Goal: Information Seeking & Learning: Find specific page/section

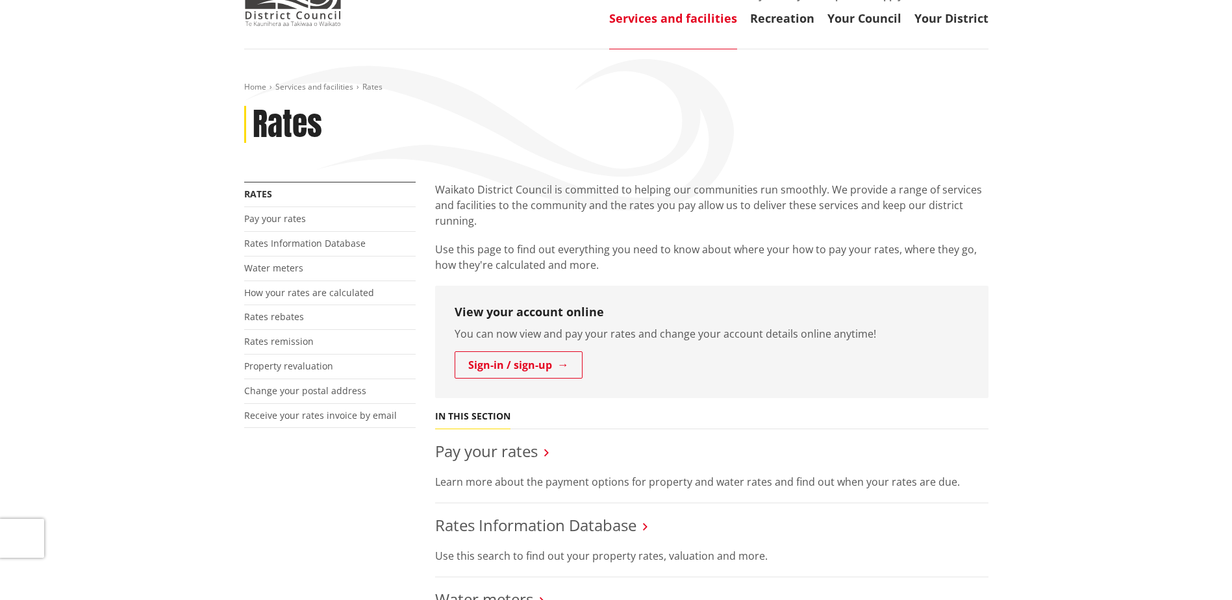
scroll to position [195, 0]
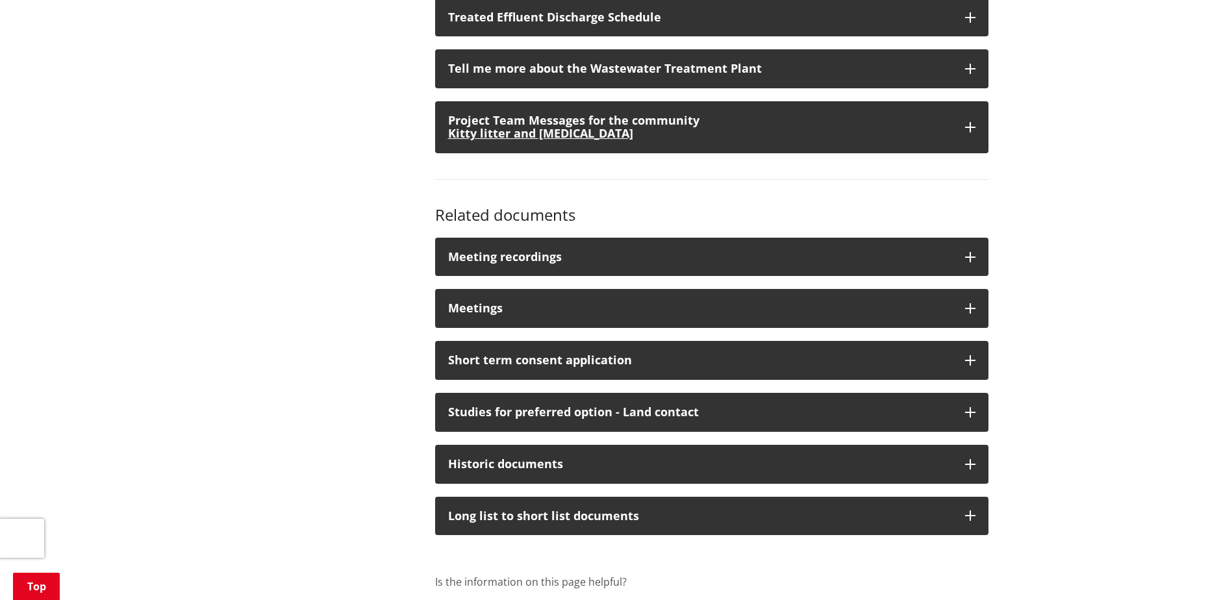
scroll to position [1039, 0]
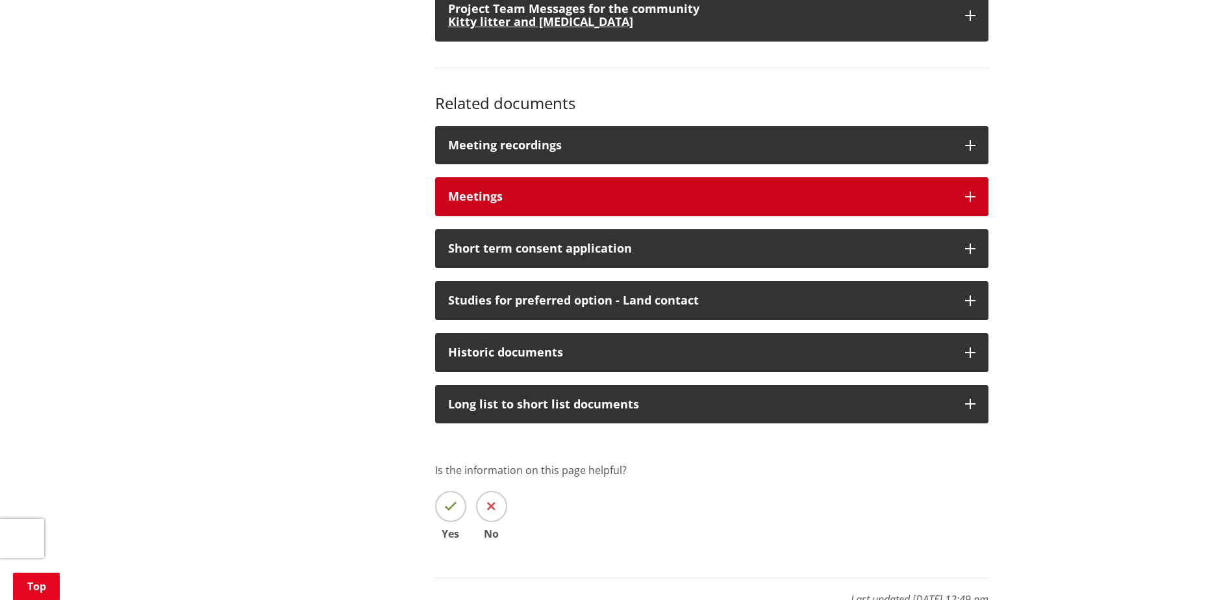
click at [503, 199] on div "Meetings" at bounding box center [700, 196] width 504 height 13
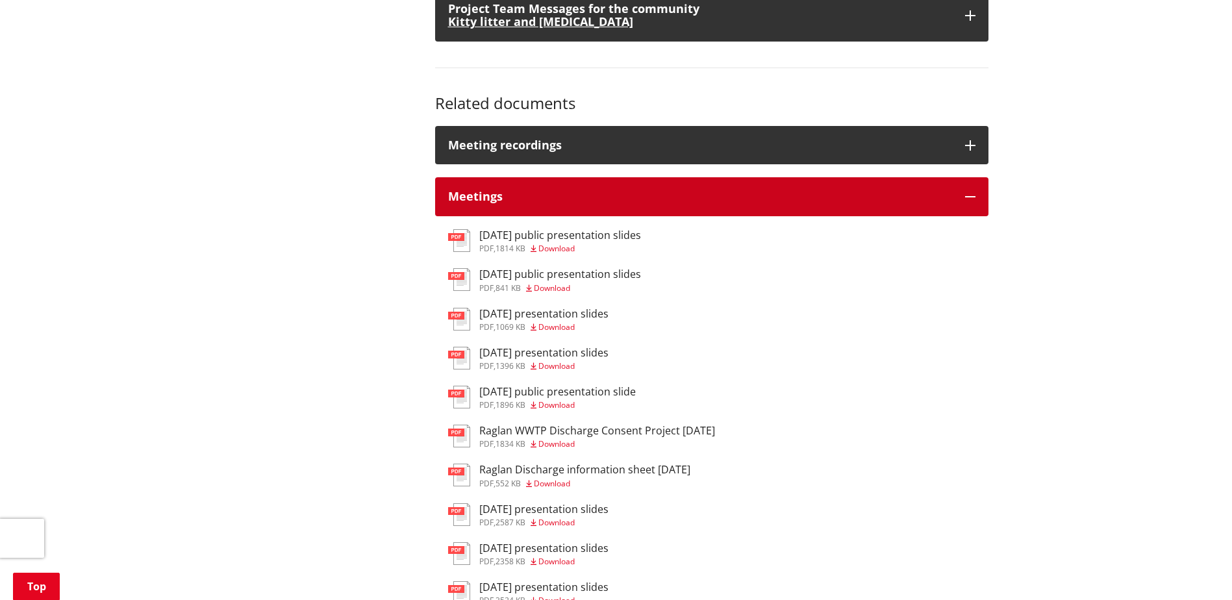
click at [503, 199] on div "Meetings" at bounding box center [700, 196] width 504 height 13
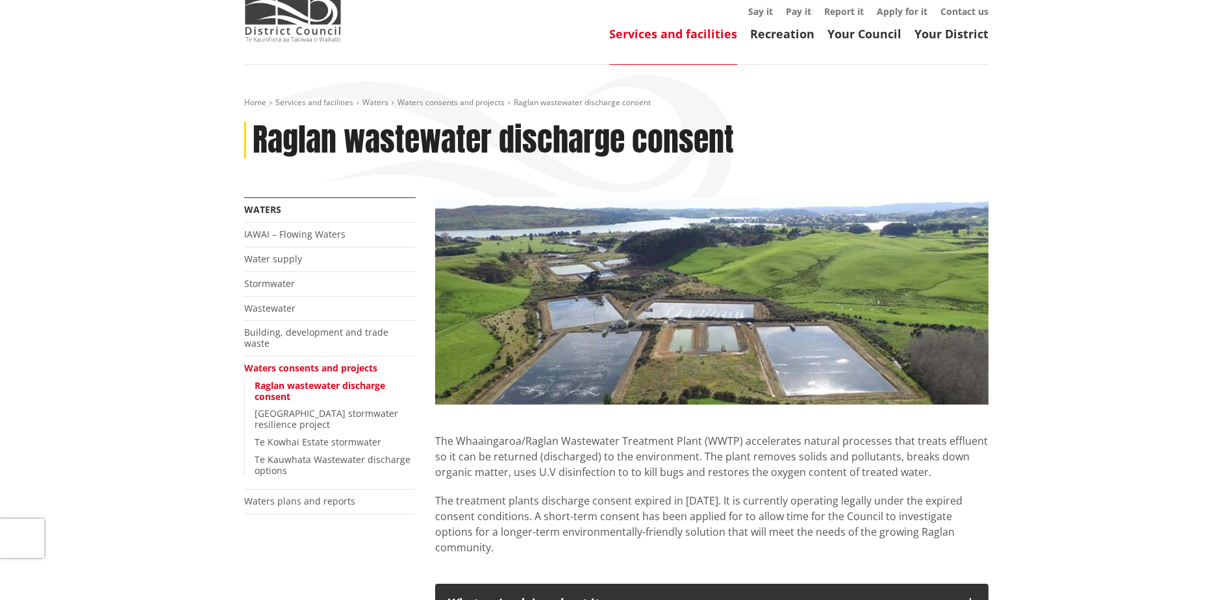
scroll to position [0, 0]
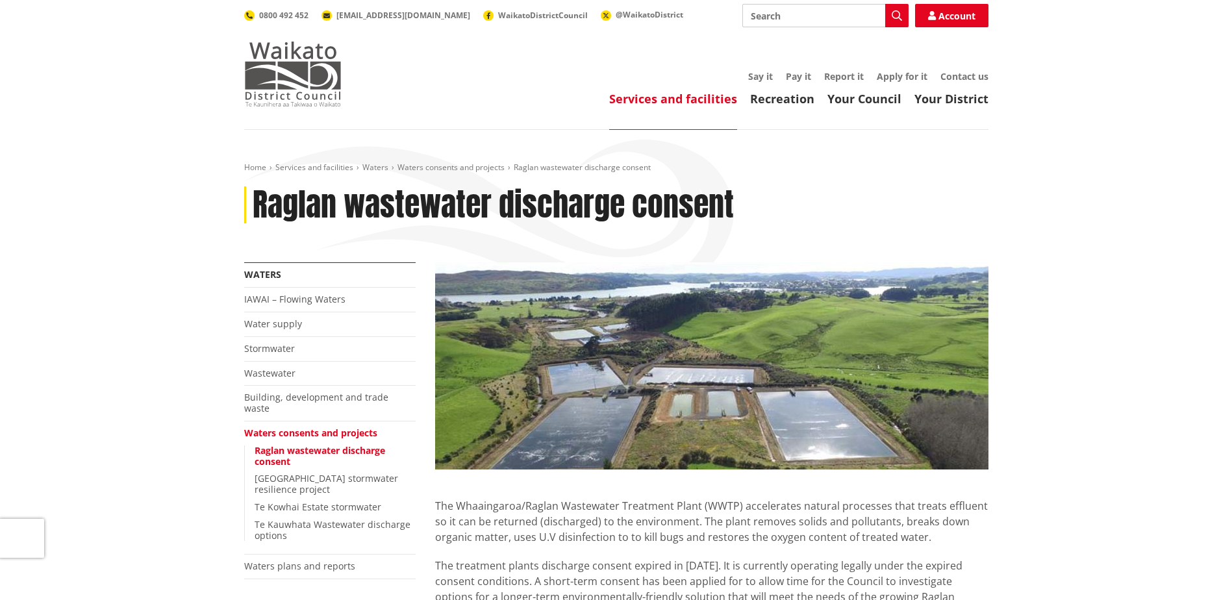
click at [299, 81] on img at bounding box center [292, 74] width 97 height 65
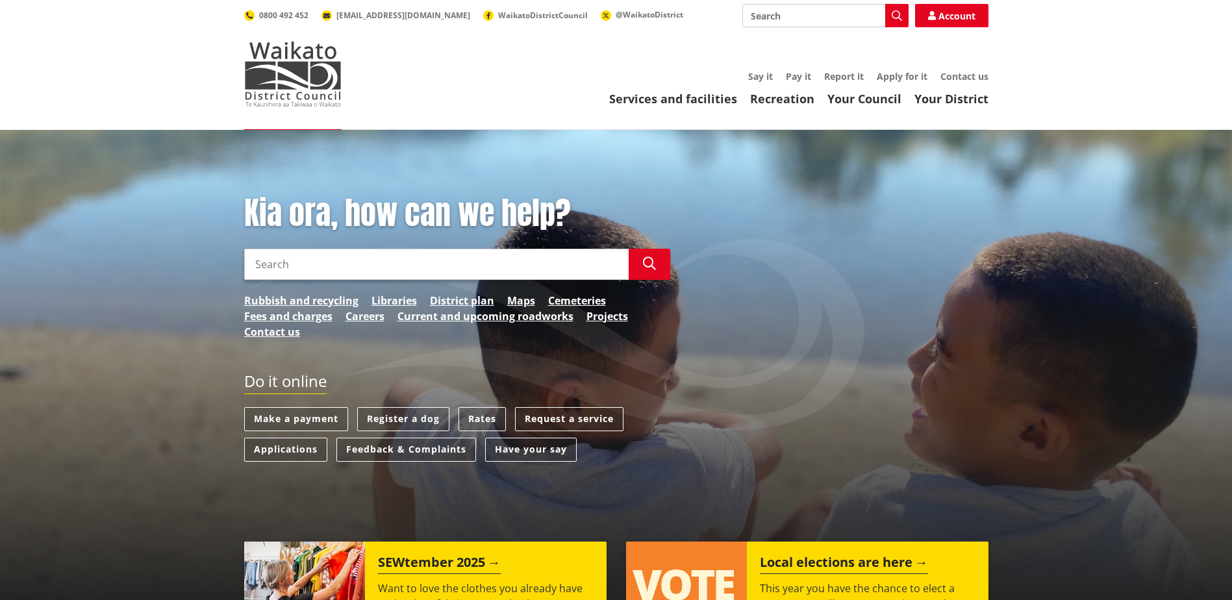
click at [444, 271] on input "Search" at bounding box center [436, 264] width 384 height 31
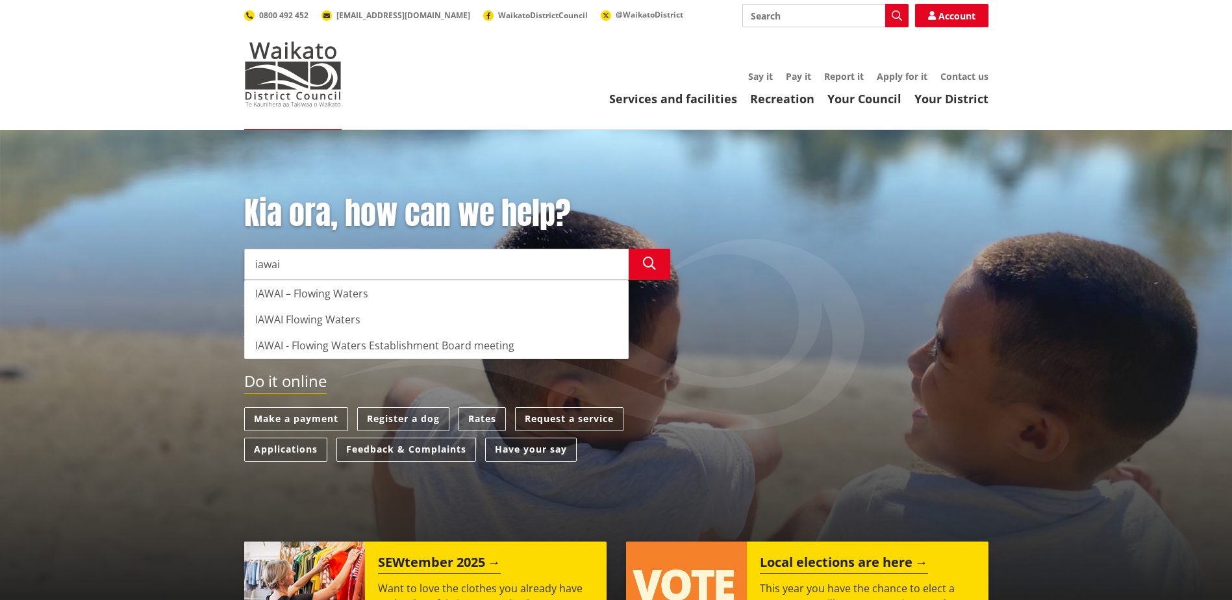
type input "iawai"
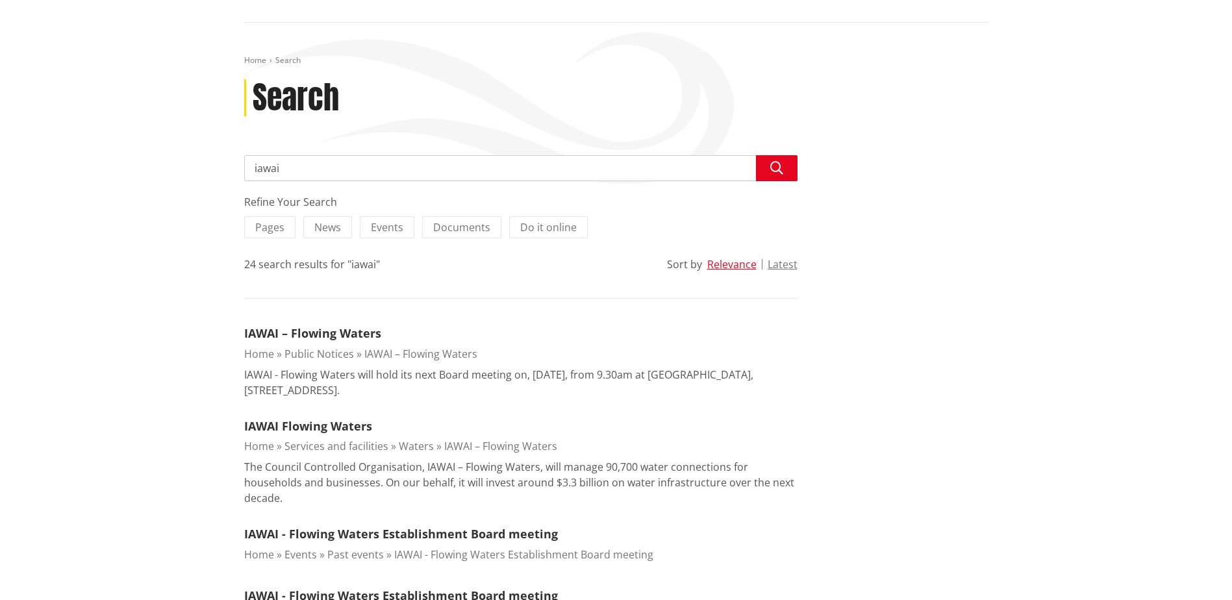
scroll to position [130, 0]
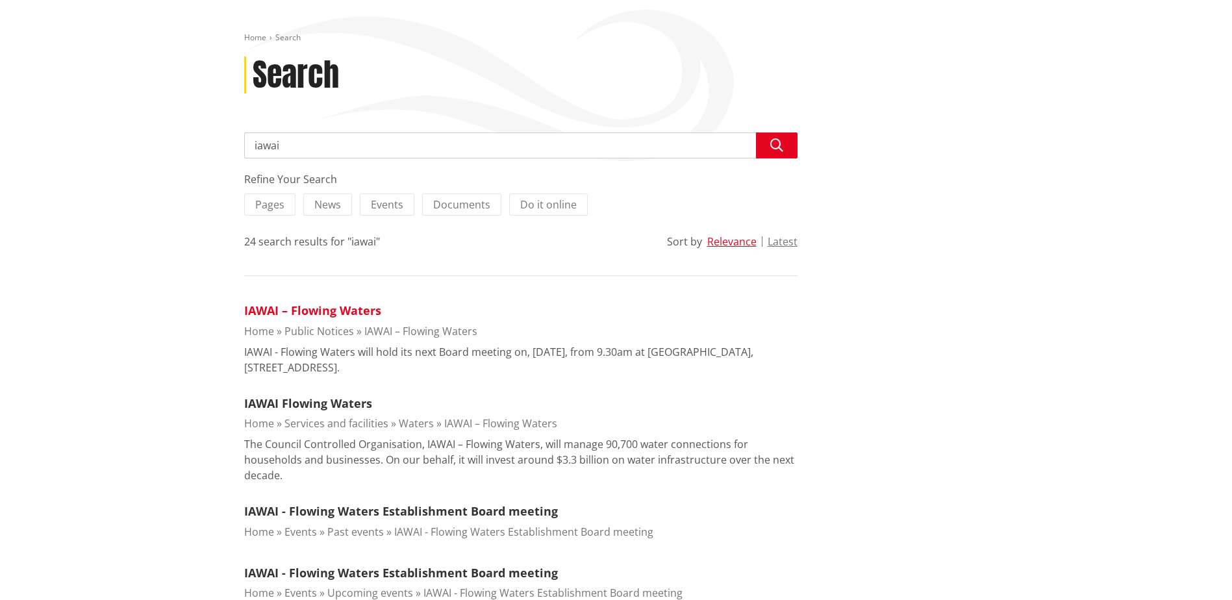
click at [344, 318] on link "IAWAI – Flowing Waters" at bounding box center [312, 311] width 137 height 16
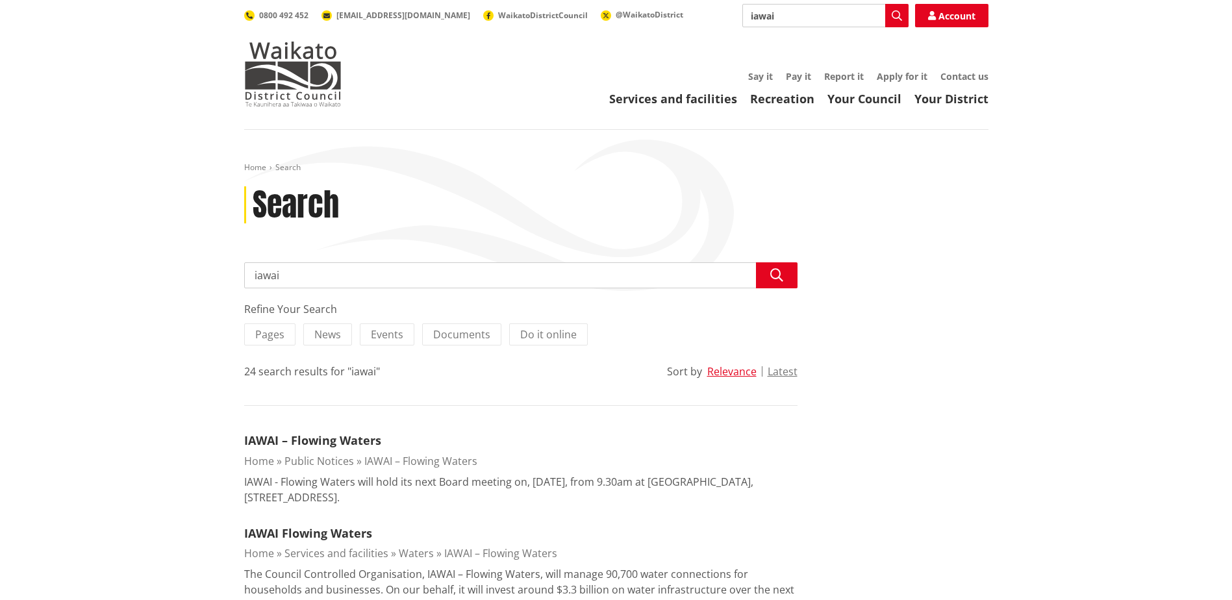
scroll to position [130, 0]
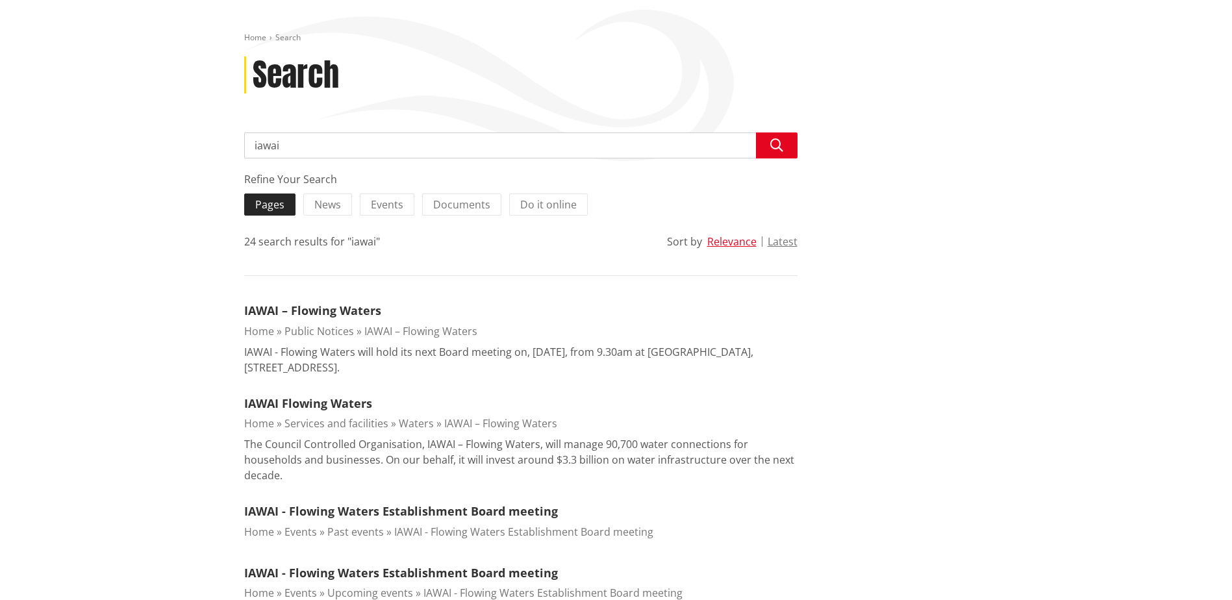
click at [268, 204] on span "Pages" at bounding box center [269, 204] width 29 height 14
click at [0, 0] on input "Pages" at bounding box center [0, 0] width 0 height 0
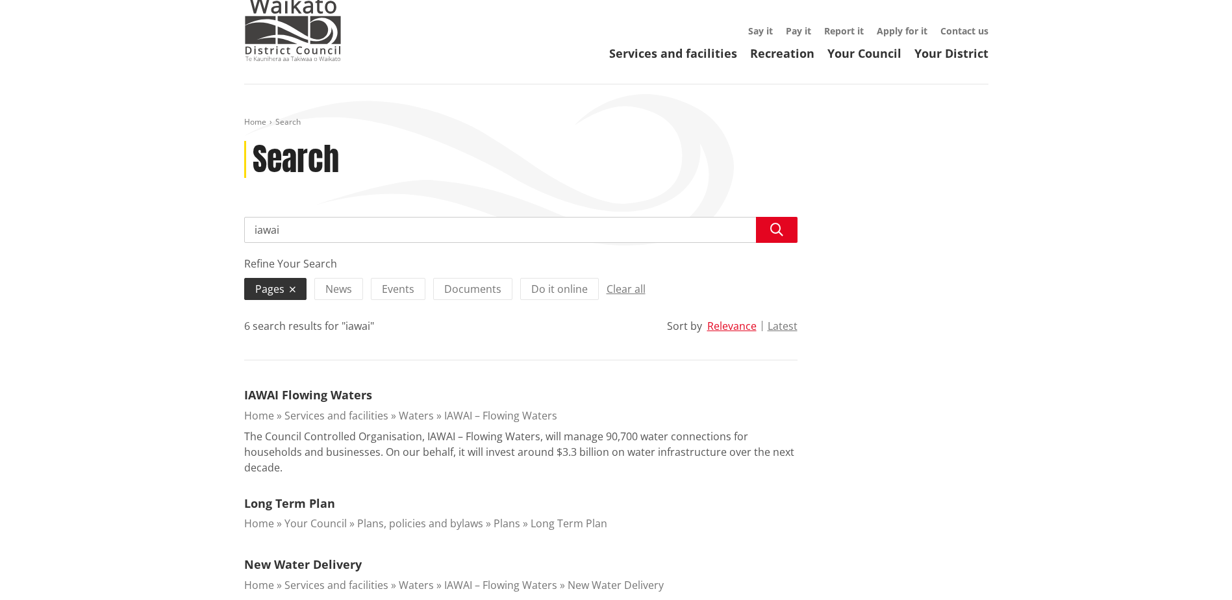
scroll to position [130, 0]
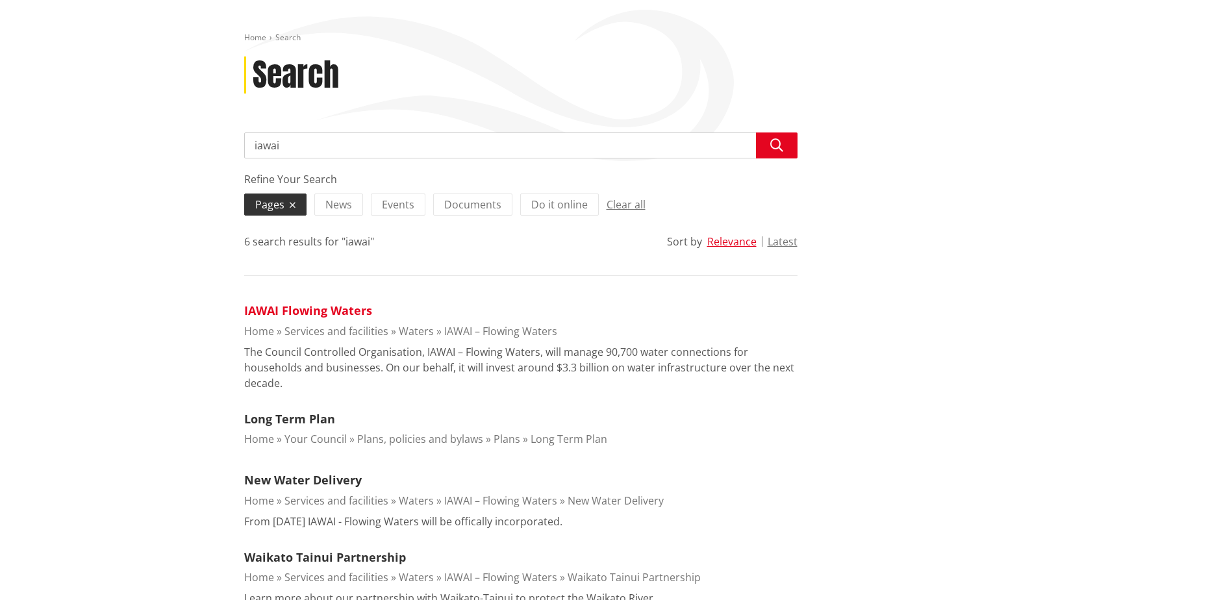
click at [349, 314] on link "IAWAI Flowing Waters" at bounding box center [308, 311] width 128 height 16
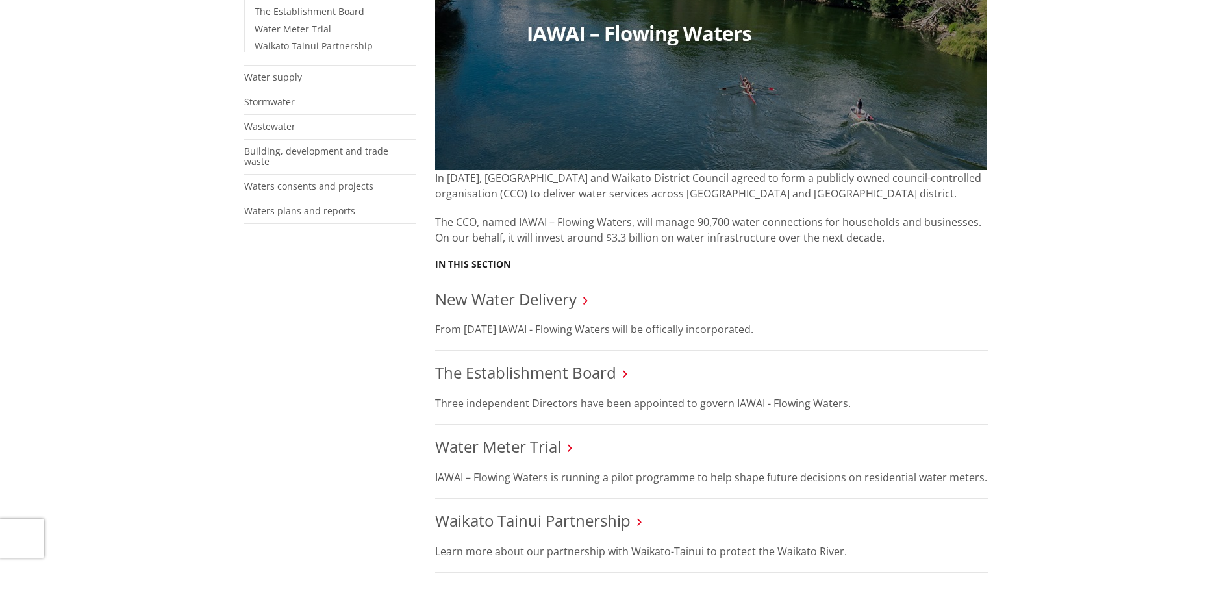
scroll to position [325, 0]
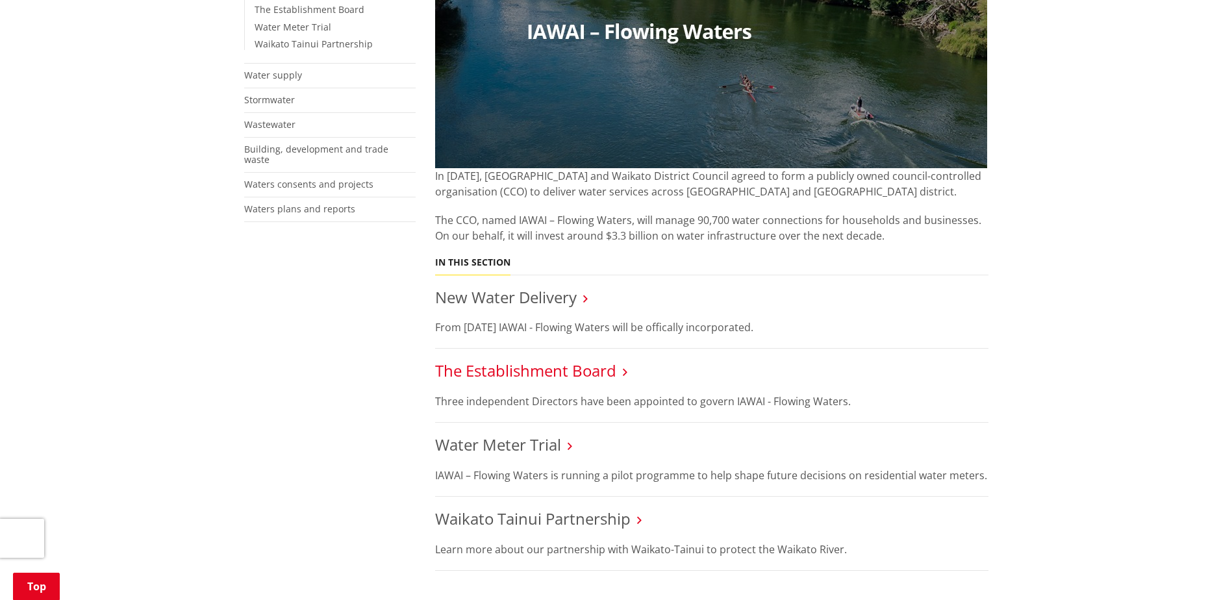
click at [585, 367] on link "The Establishment Board" at bounding box center [525, 370] width 181 height 21
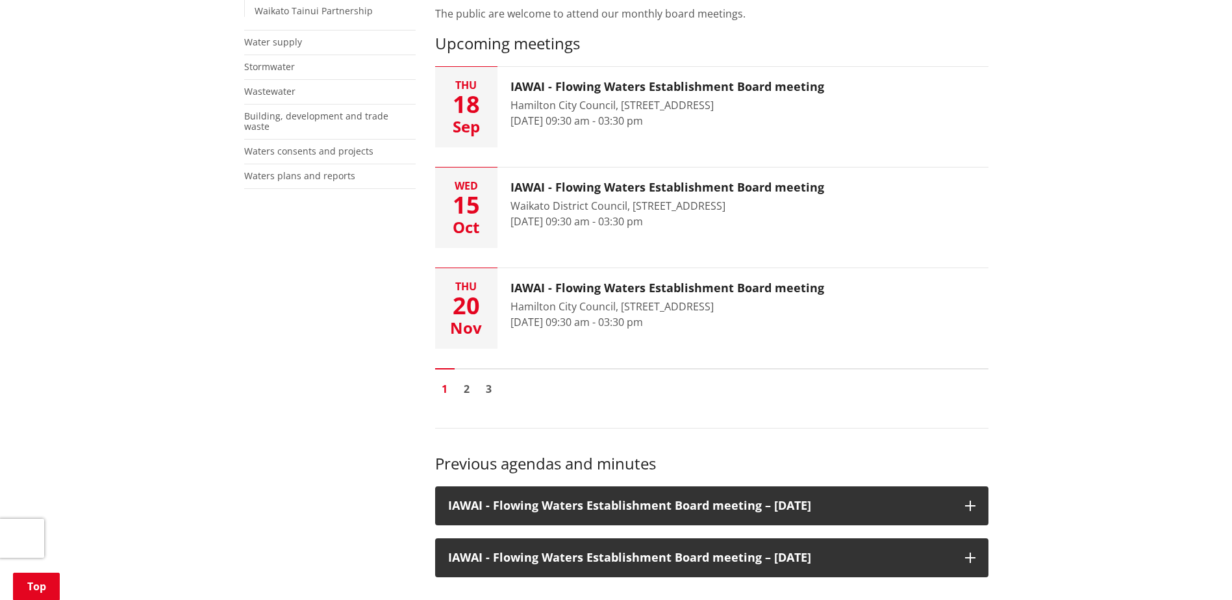
scroll to position [390, 0]
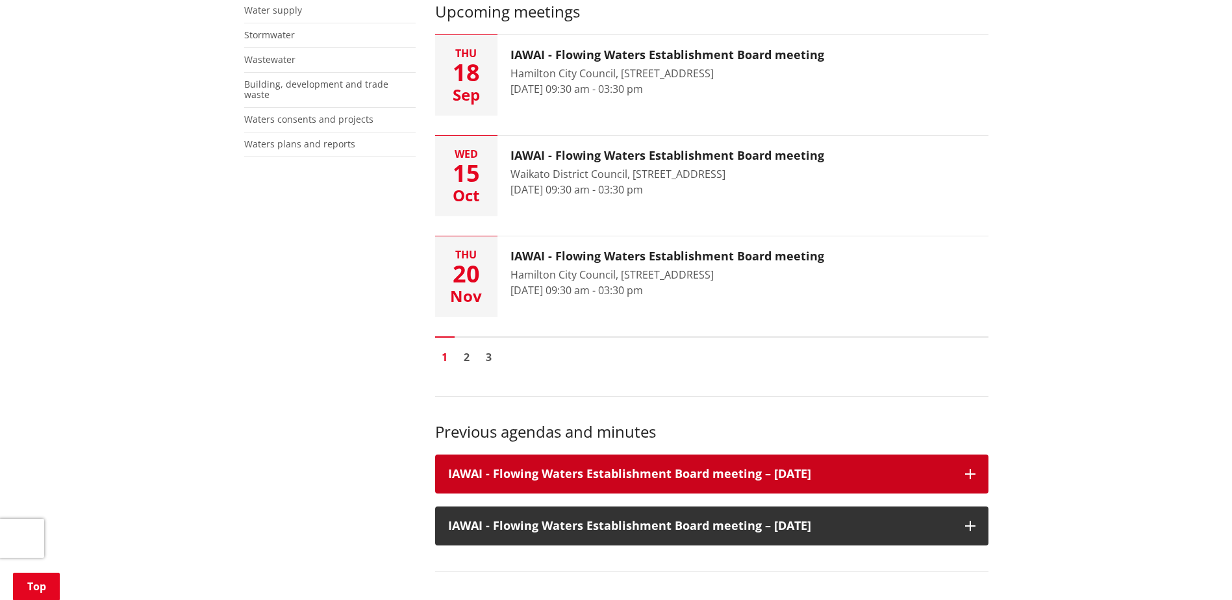
click at [838, 477] on h3 "IAWAI - Flowing Waters Establishment Board meeting – 25 July 2025" at bounding box center [700, 474] width 504 height 13
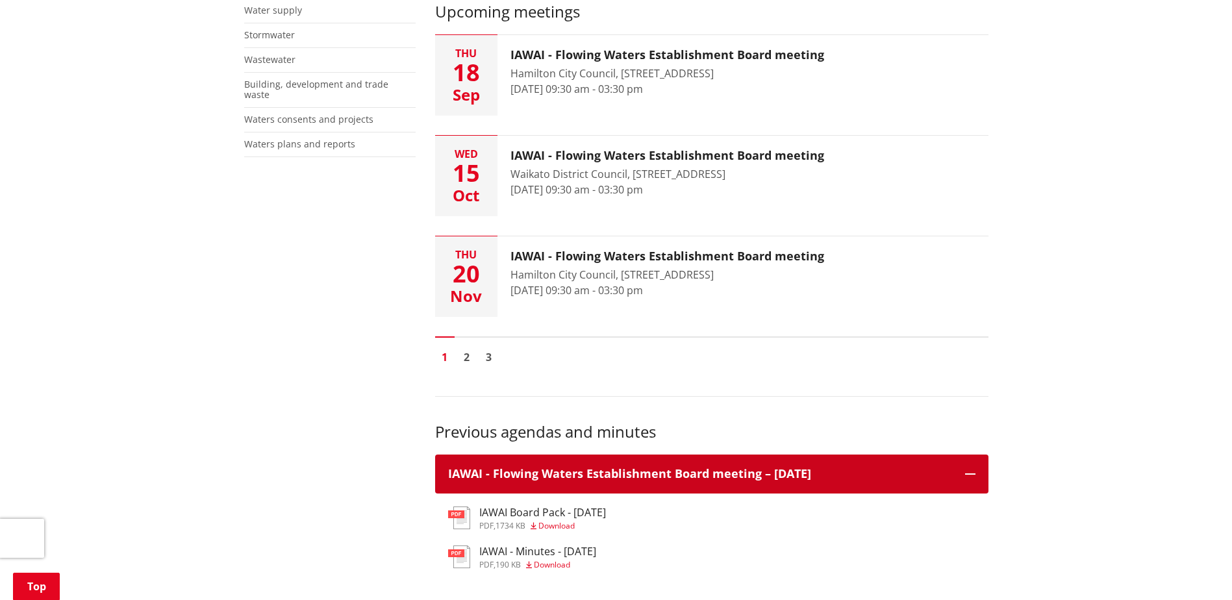
click at [838, 477] on h3 "IAWAI - Flowing Waters Establishment Board meeting – 25 July 2025" at bounding box center [700, 474] width 504 height 13
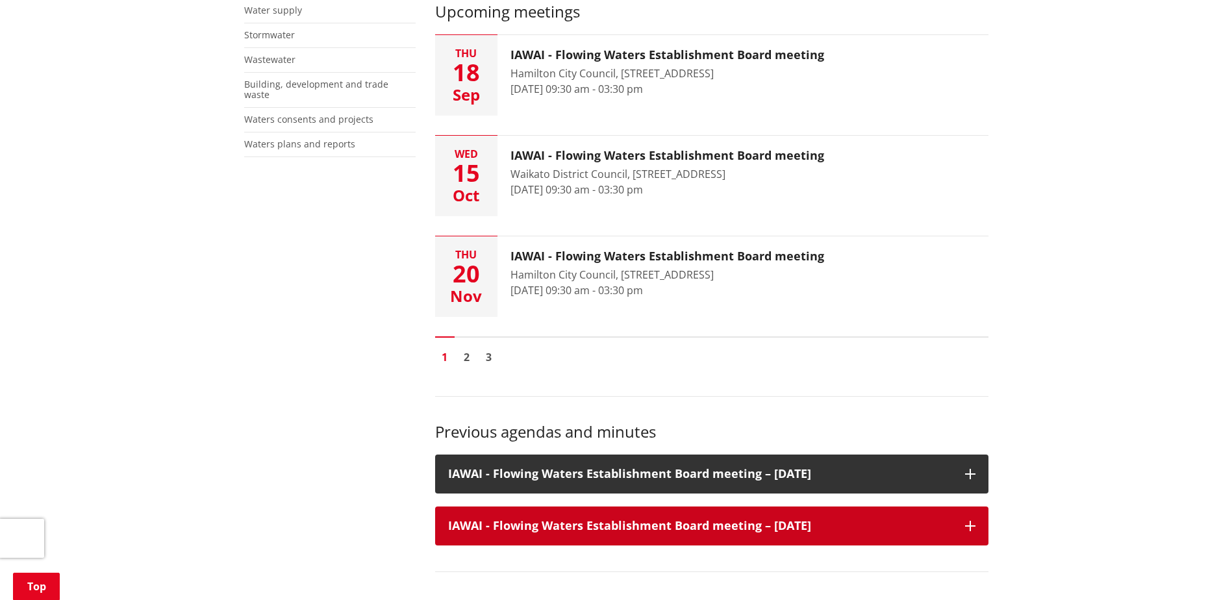
click at [812, 519] on h3 "IAWAI - Flowing Waters Establishment Board meeting – 28 August 2025" at bounding box center [700, 525] width 504 height 13
click at [813, 519] on h3 "IAWAI - Flowing Waters Establishment Board meeting – 28 August 2025" at bounding box center [700, 525] width 504 height 13
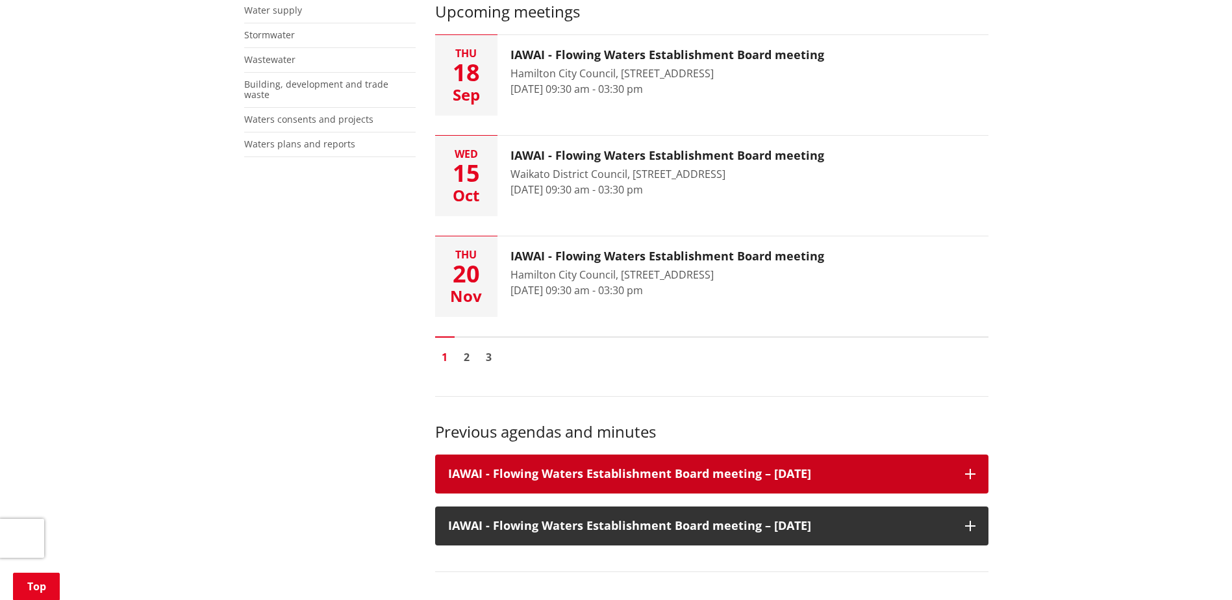
click at [873, 475] on h3 "IAWAI - Flowing Waters Establishment Board meeting – 25 July 2025" at bounding box center [700, 474] width 504 height 13
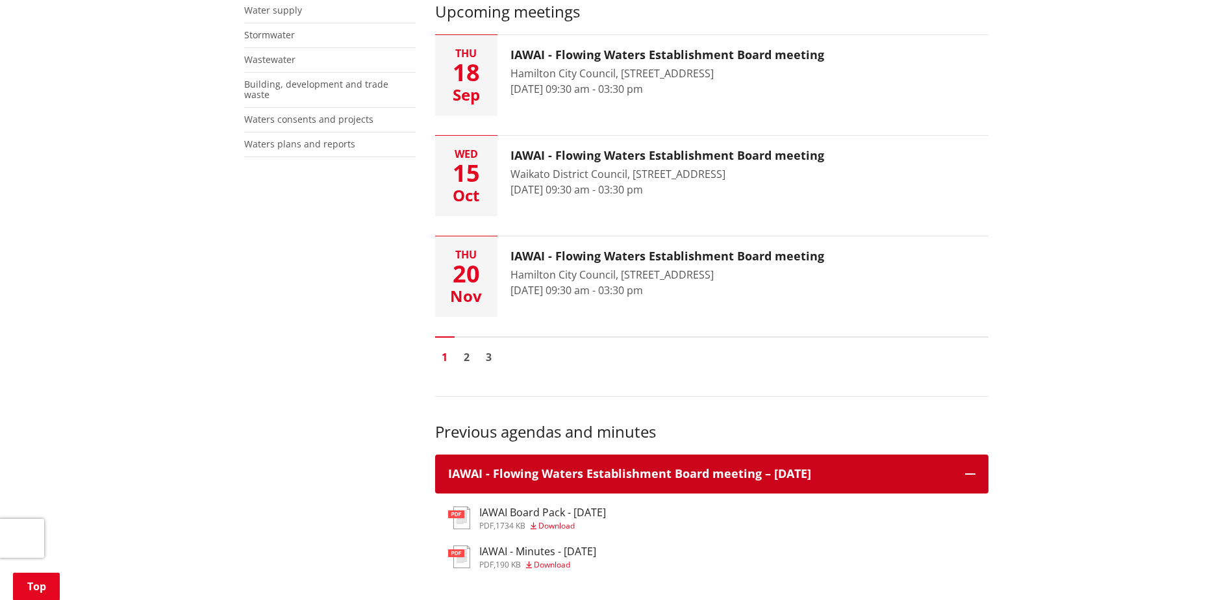
click at [873, 475] on h3 "IAWAI - Flowing Waters Establishment Board meeting – 25 July 2025" at bounding box center [700, 474] width 504 height 13
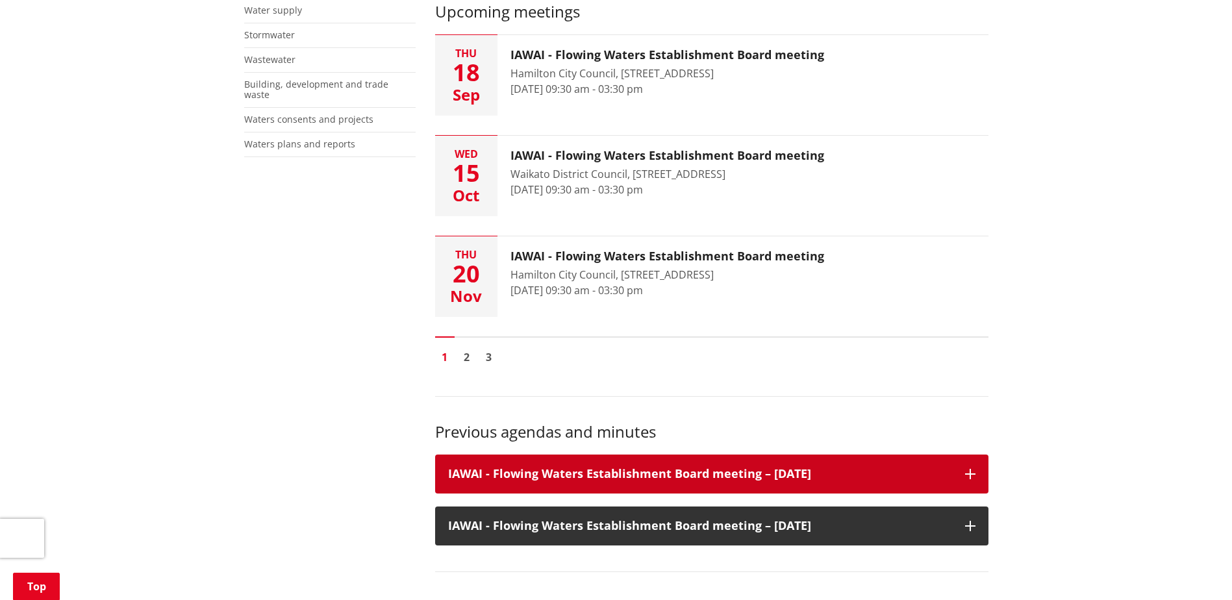
click at [674, 484] on div "IAWAI - Flowing Waters Establishment Board meeting – 25 July 2025" at bounding box center [711, 474] width 553 height 39
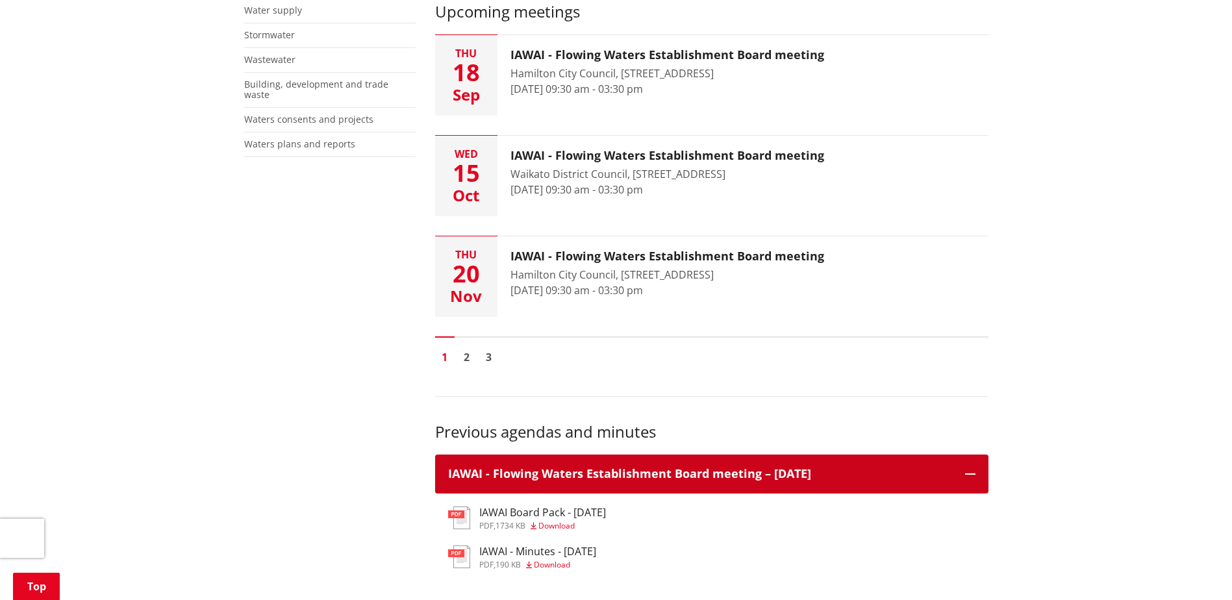
click at [674, 484] on div "IAWAI - Flowing Waters Establishment Board meeting – 25 July 2025" at bounding box center [711, 474] width 553 height 39
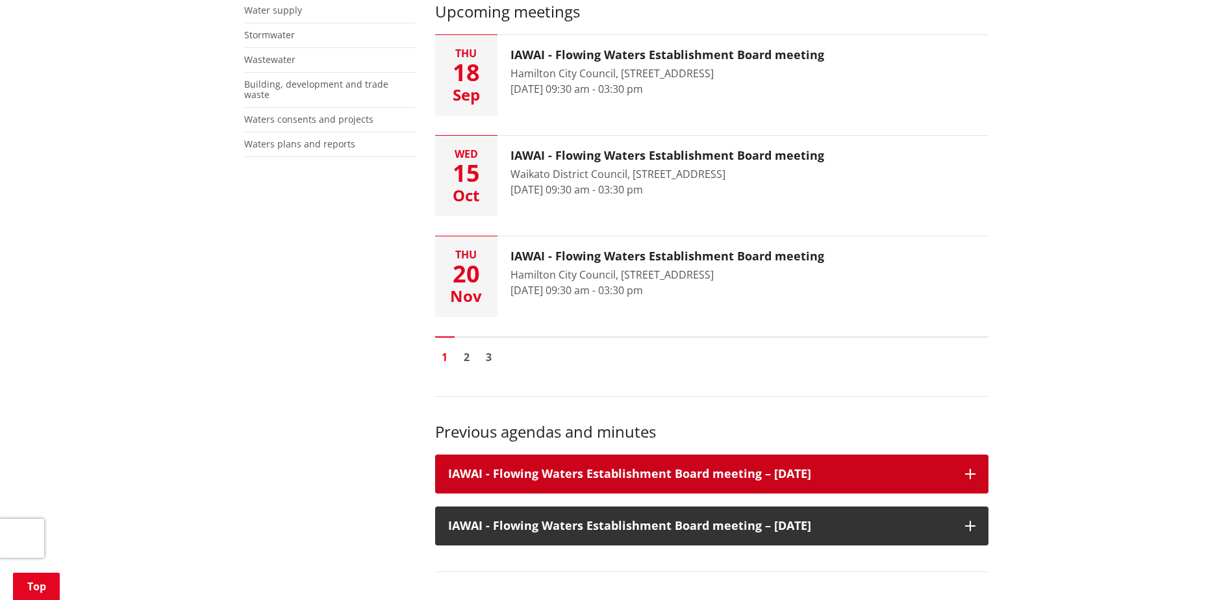
click at [557, 462] on div "IAWAI - Flowing Waters Establishment Board meeting – 25 July 2025" at bounding box center [711, 474] width 553 height 39
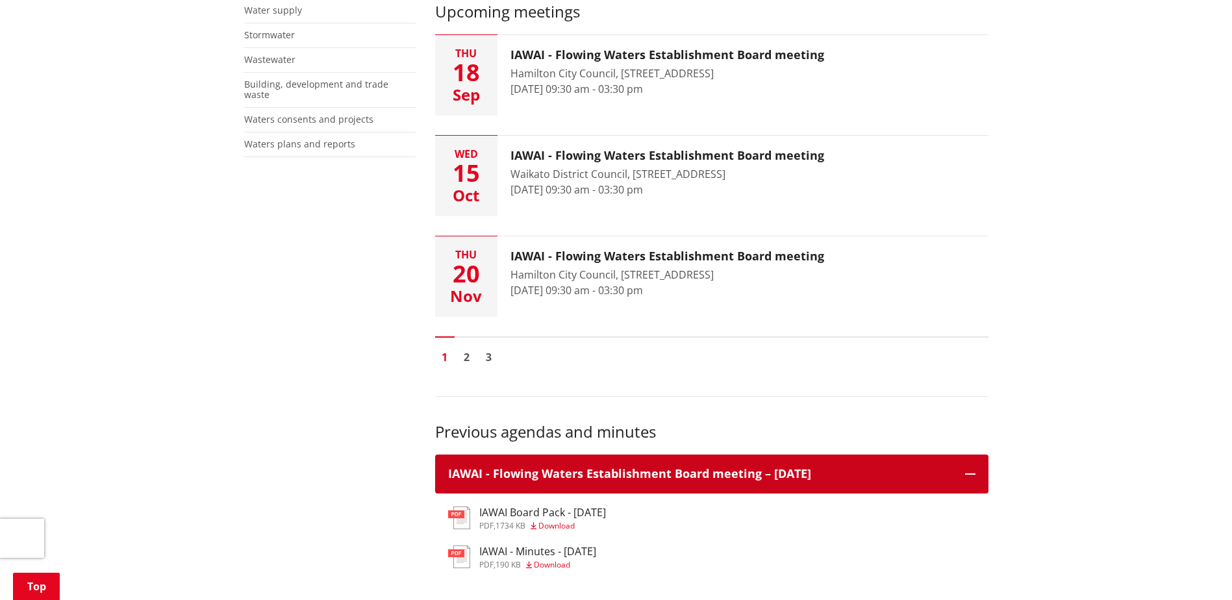
click at [557, 462] on div "IAWAI - Flowing Waters Establishment Board meeting – 25 July 2025" at bounding box center [711, 474] width 553 height 39
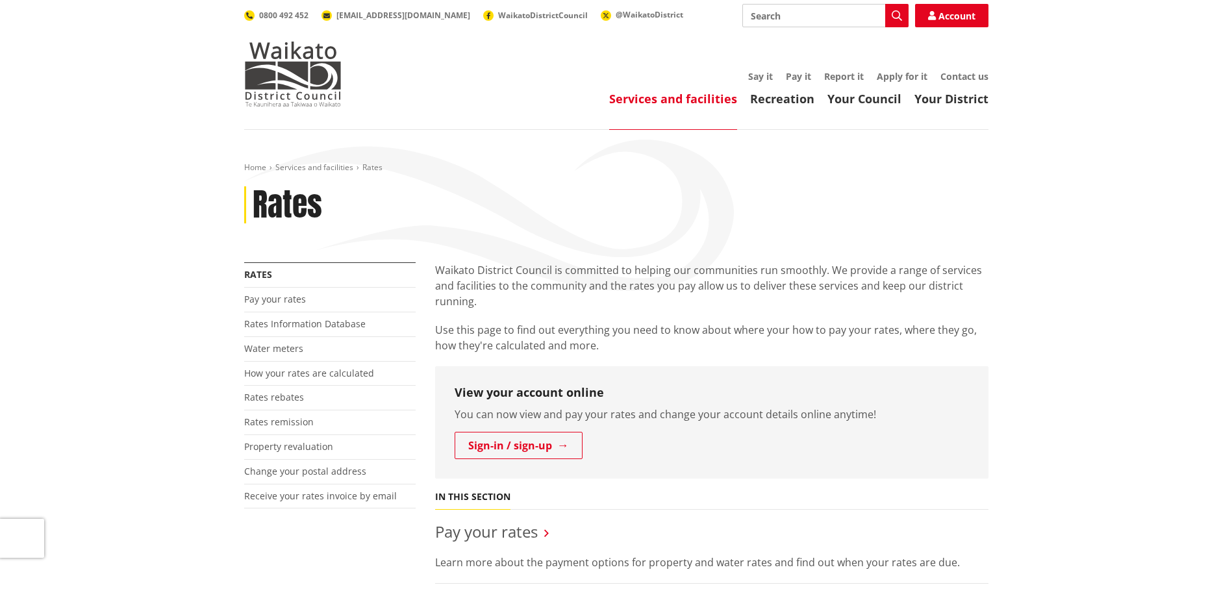
click at [641, 101] on link "Services and facilities" at bounding box center [673, 99] width 128 height 16
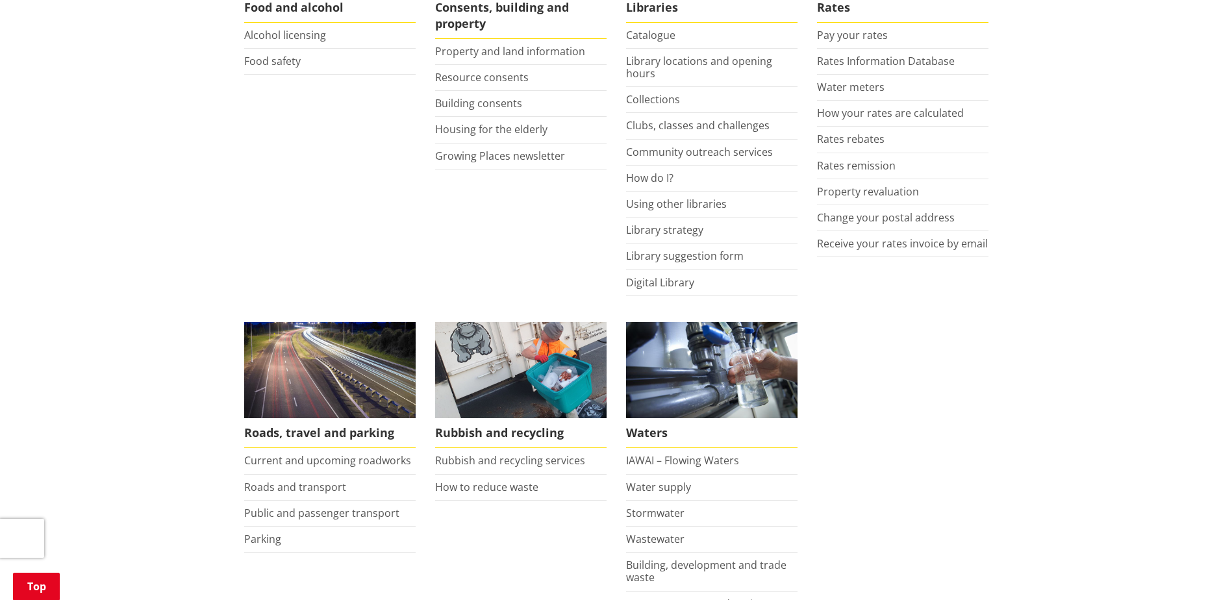
scroll to position [779, 0]
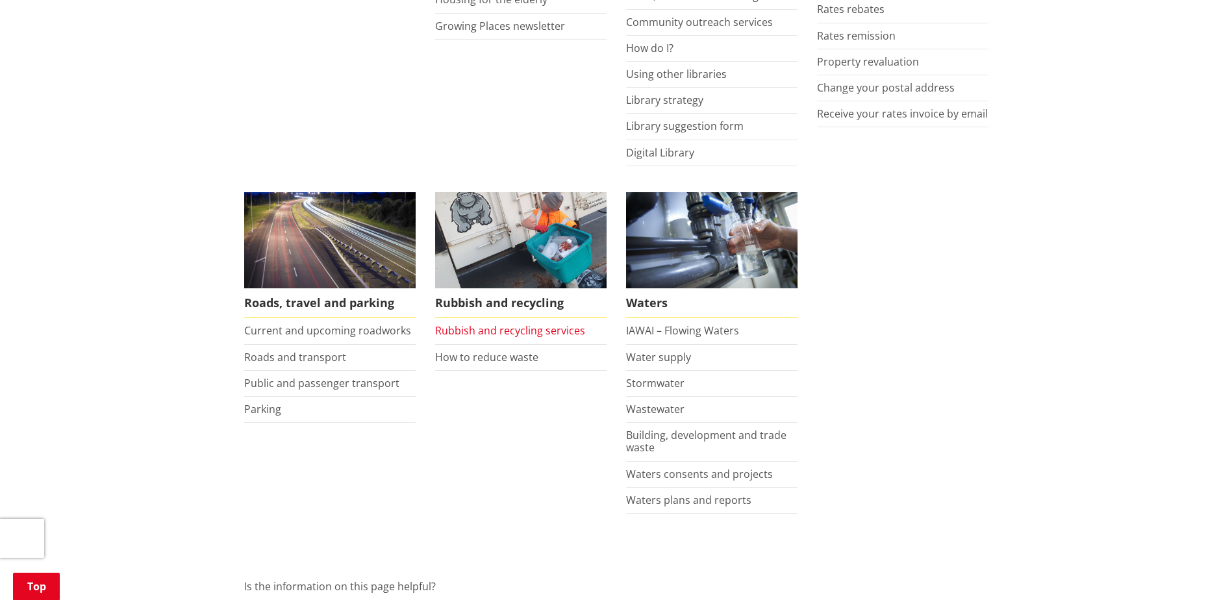
click at [530, 326] on link "Rubbish and recycling services" at bounding box center [510, 330] width 150 height 14
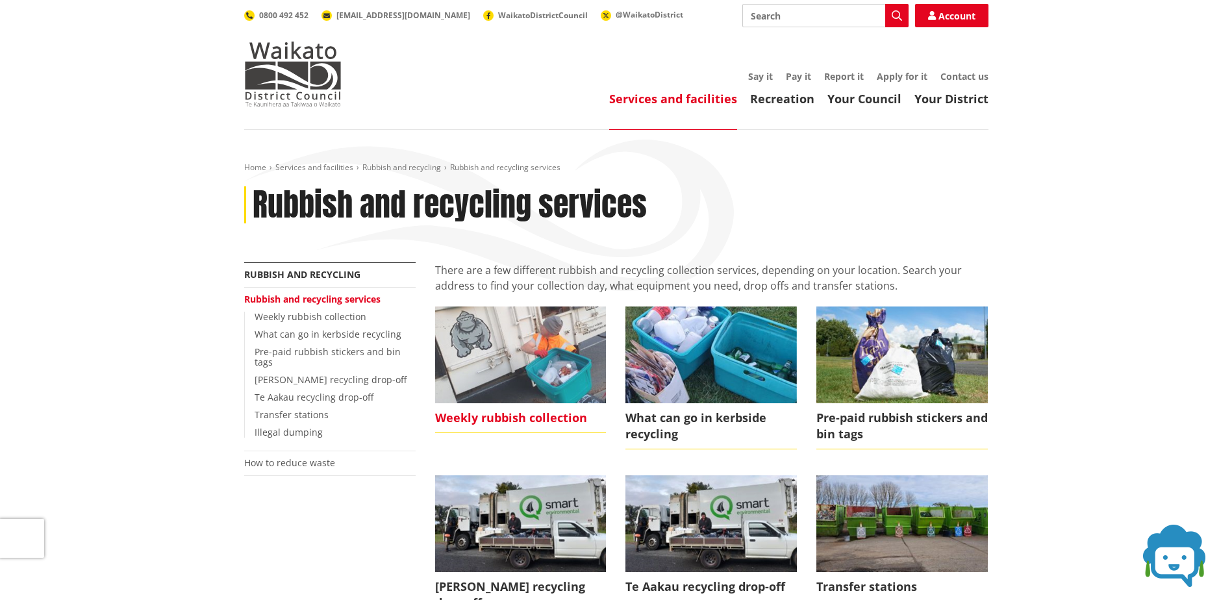
drag, startPoint x: 0, startPoint y: 0, endPoint x: 530, endPoint y: 326, distance: 622.1
click at [530, 326] on img at bounding box center [520, 354] width 171 height 96
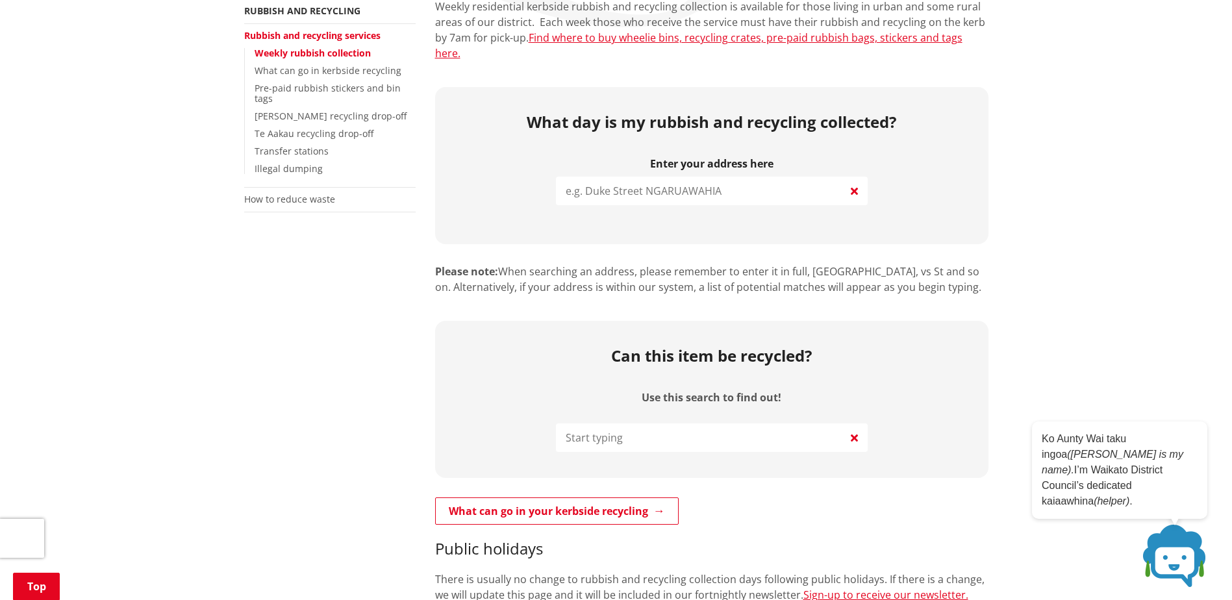
scroll to position [260, 0]
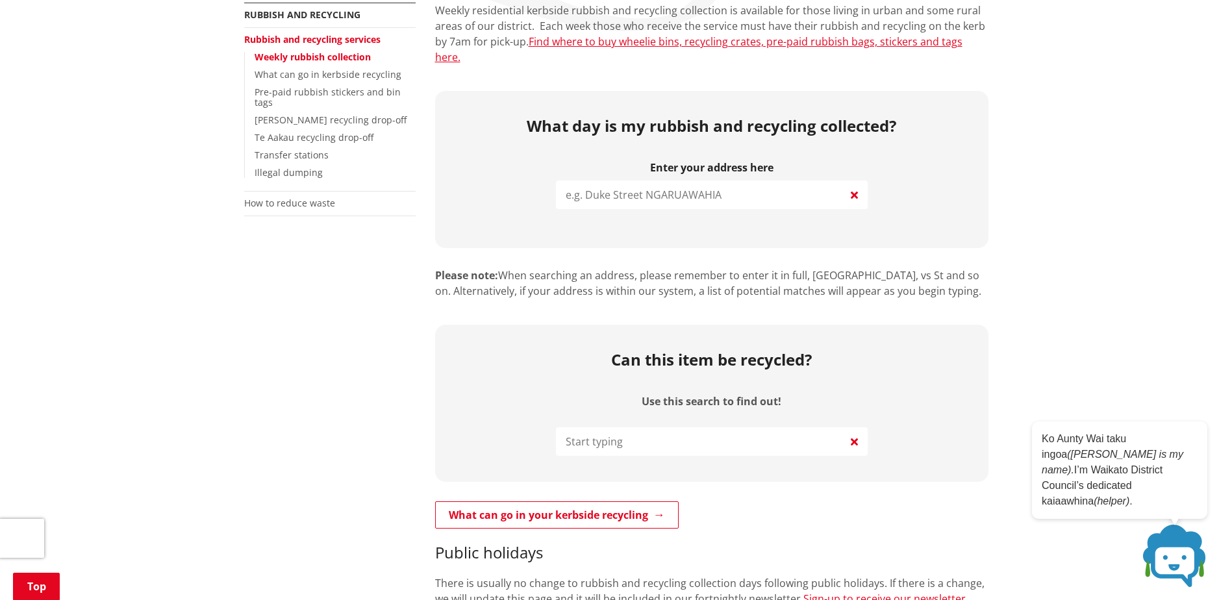
click at [619, 181] on input "search" at bounding box center [712, 195] width 312 height 29
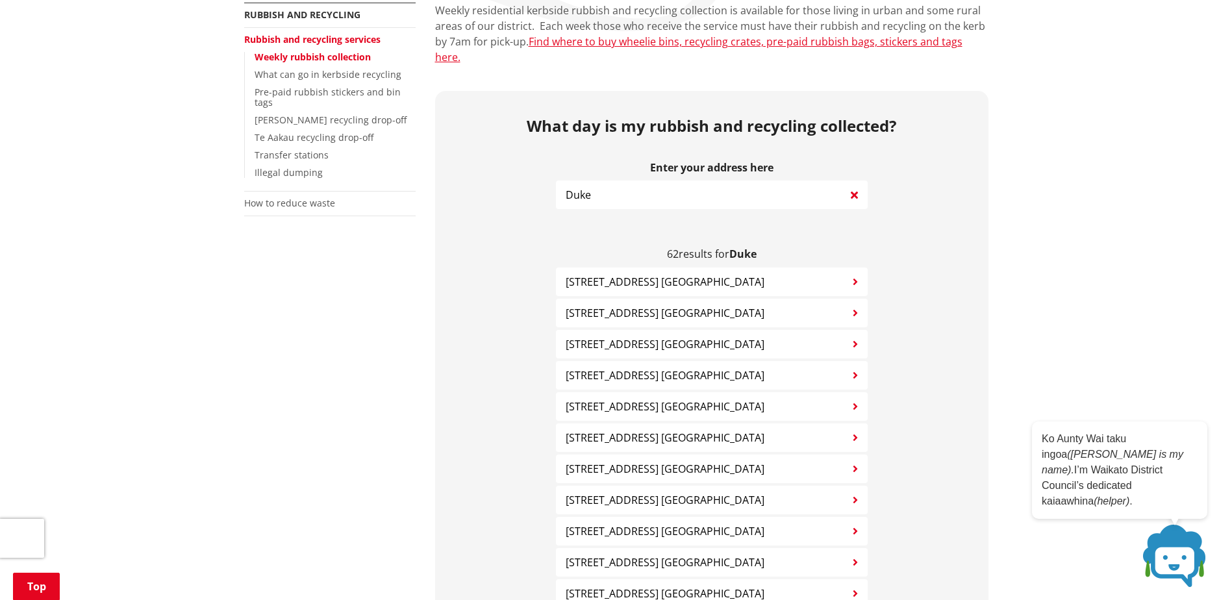
type input "Duke"
click at [632, 305] on span "72 Duke Street NGARUAWAHIA" at bounding box center [665, 313] width 199 height 16
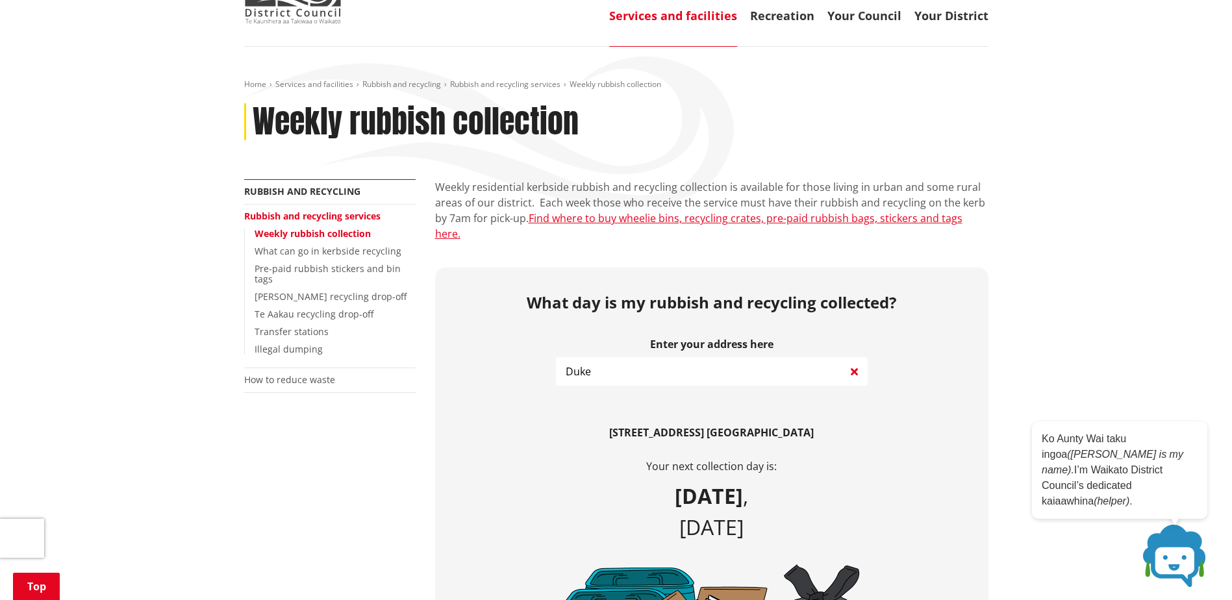
scroll to position [0, 0]
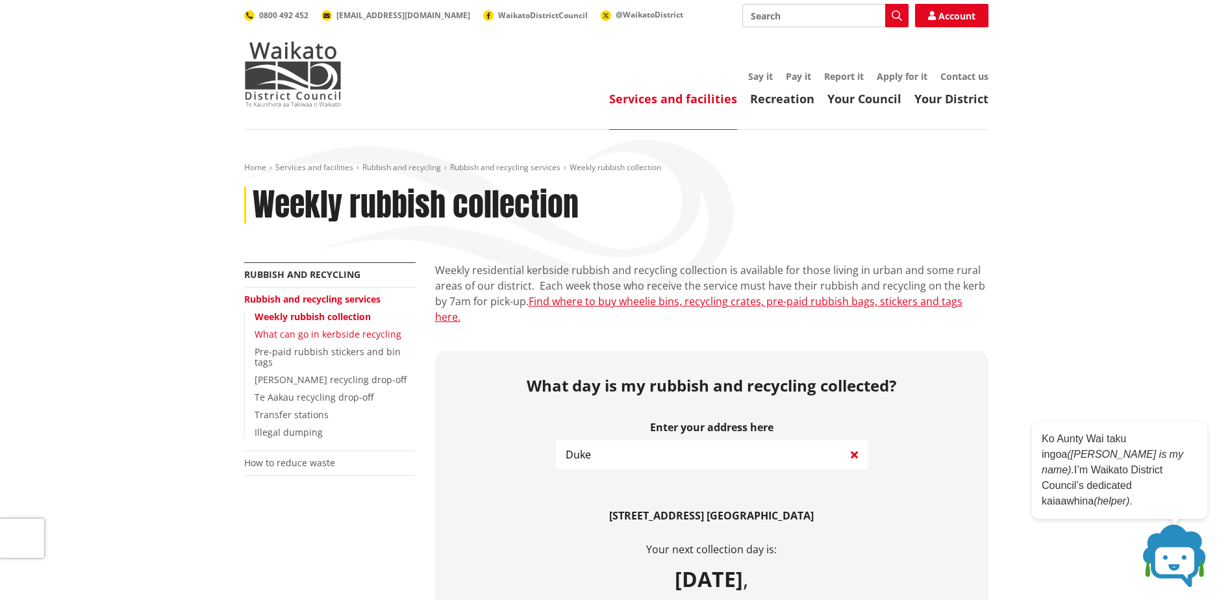
click at [332, 332] on link "What can go in kerbside recycling" at bounding box center [328, 334] width 147 height 12
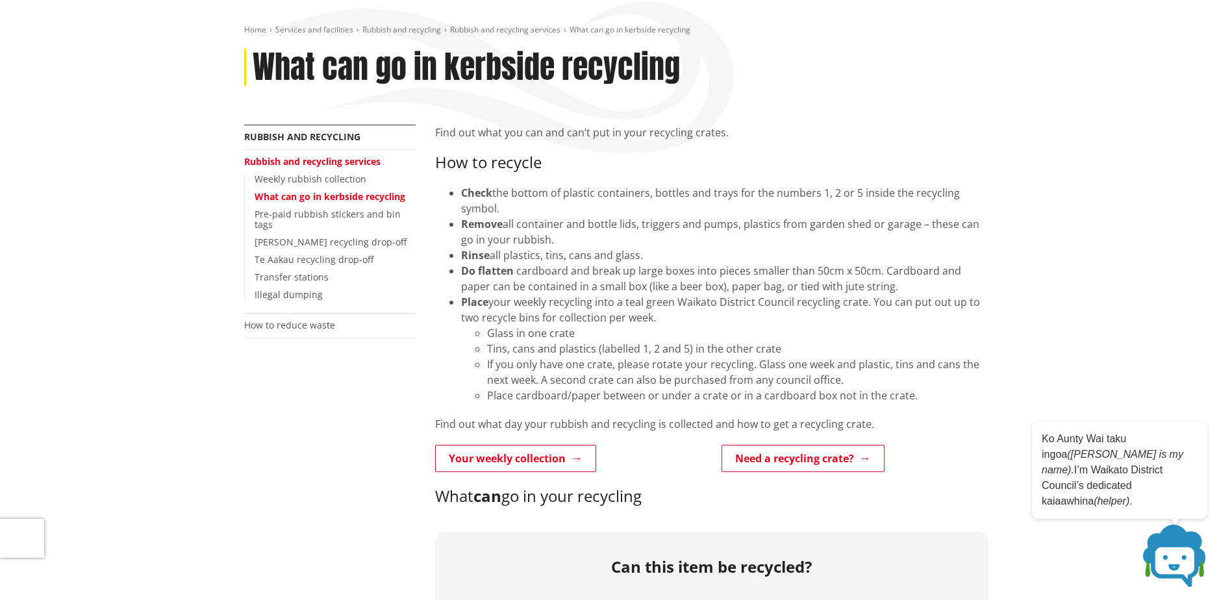
scroll to position [65, 0]
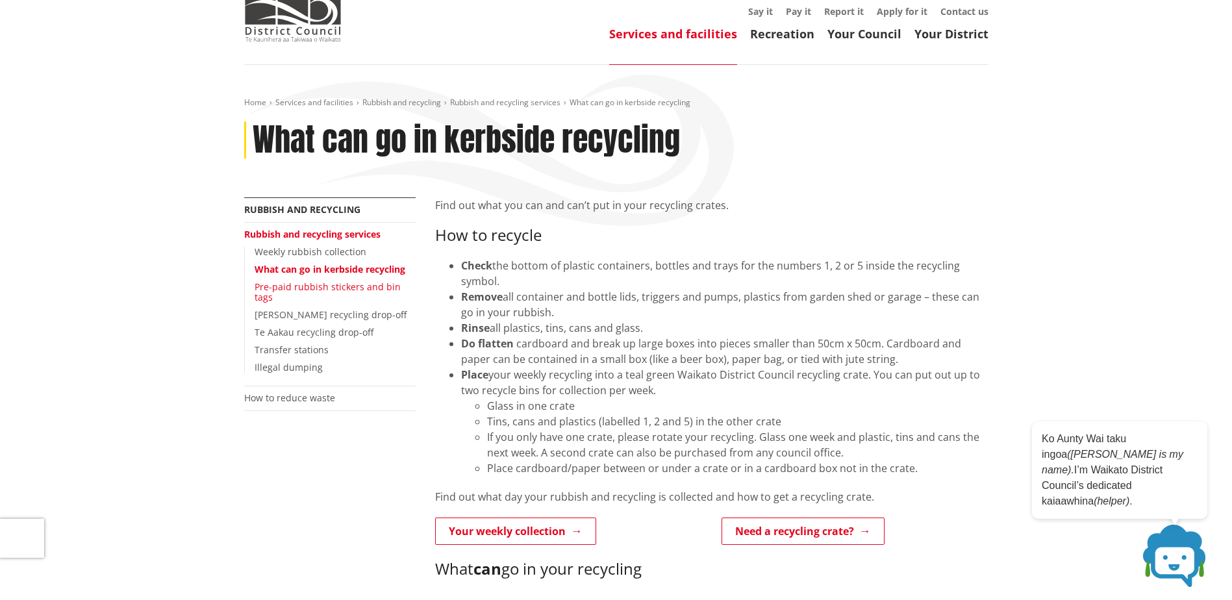
click at [345, 284] on link "Pre-paid rubbish stickers and bin tags" at bounding box center [328, 292] width 146 height 23
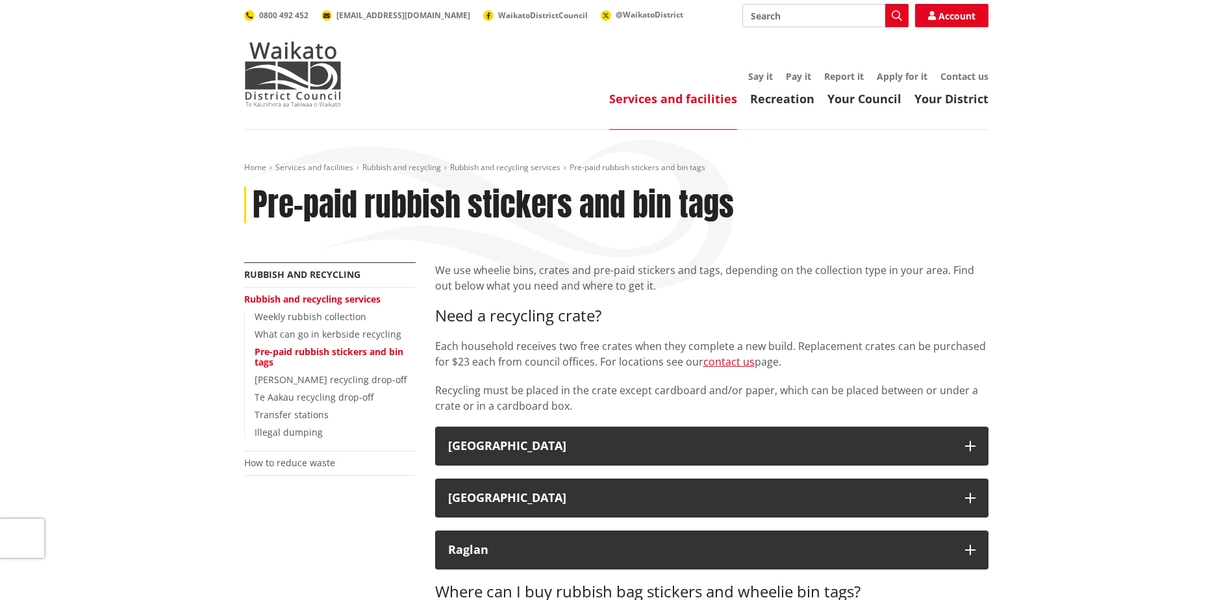
scroll to position [130, 0]
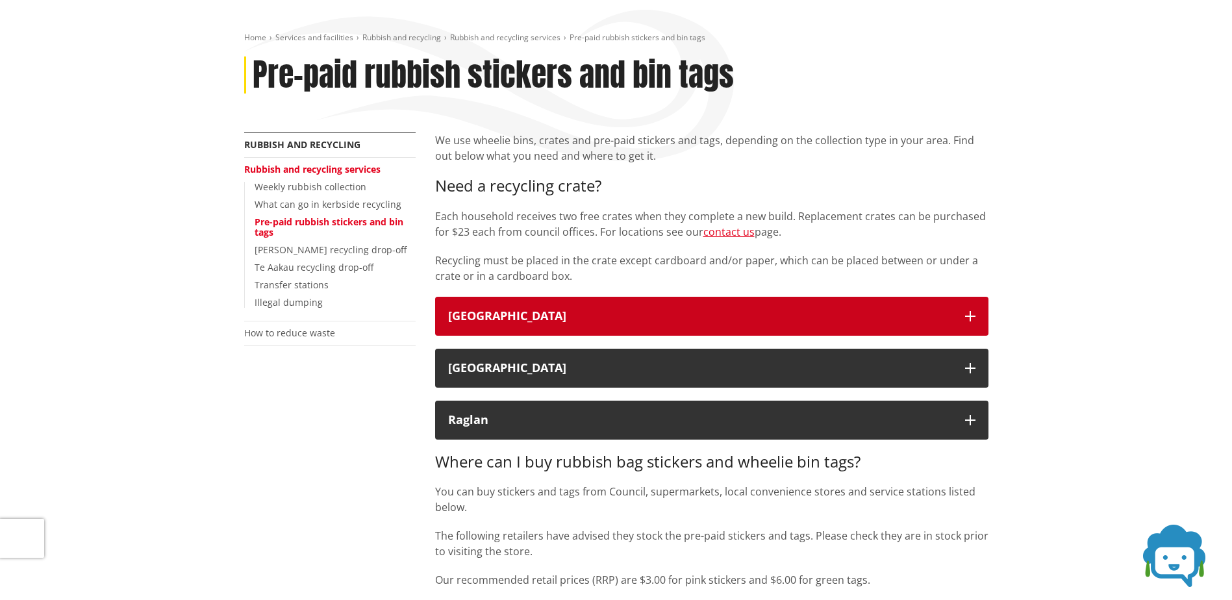
click at [580, 325] on button "[GEOGRAPHIC_DATA]" at bounding box center [711, 316] width 553 height 39
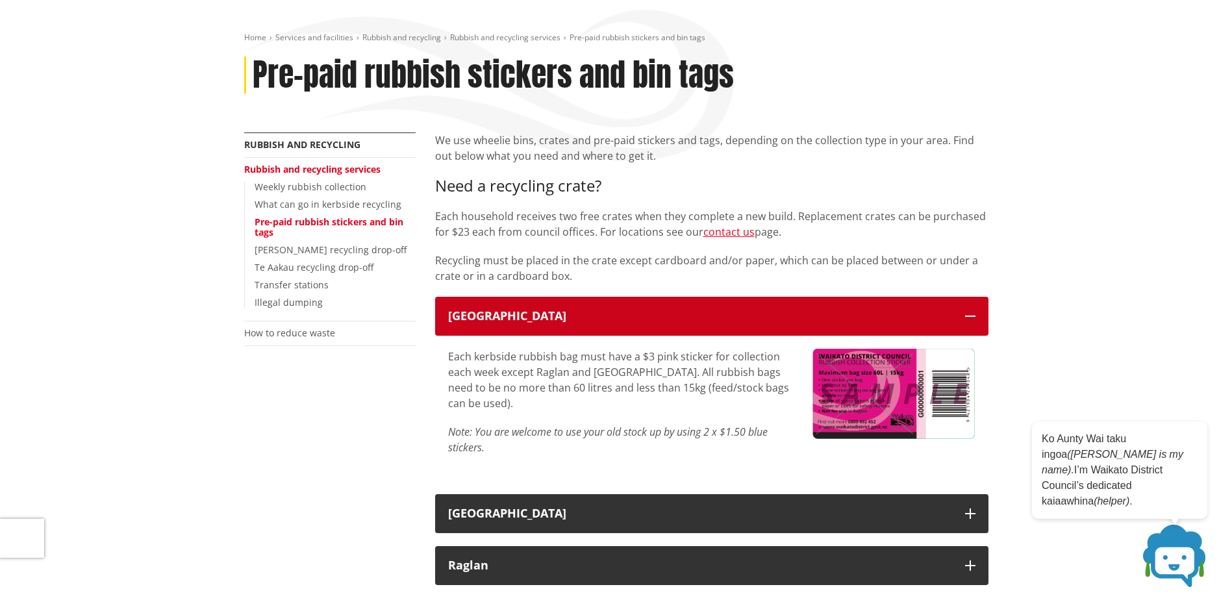
click at [580, 325] on button "[GEOGRAPHIC_DATA]" at bounding box center [711, 316] width 553 height 39
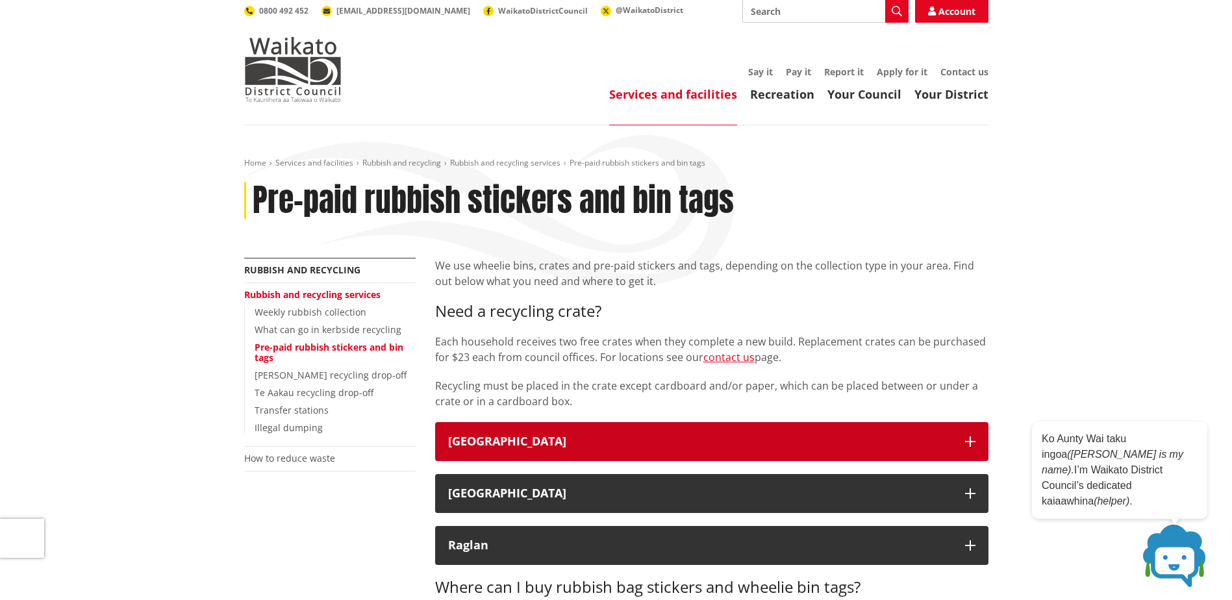
scroll to position [0, 0]
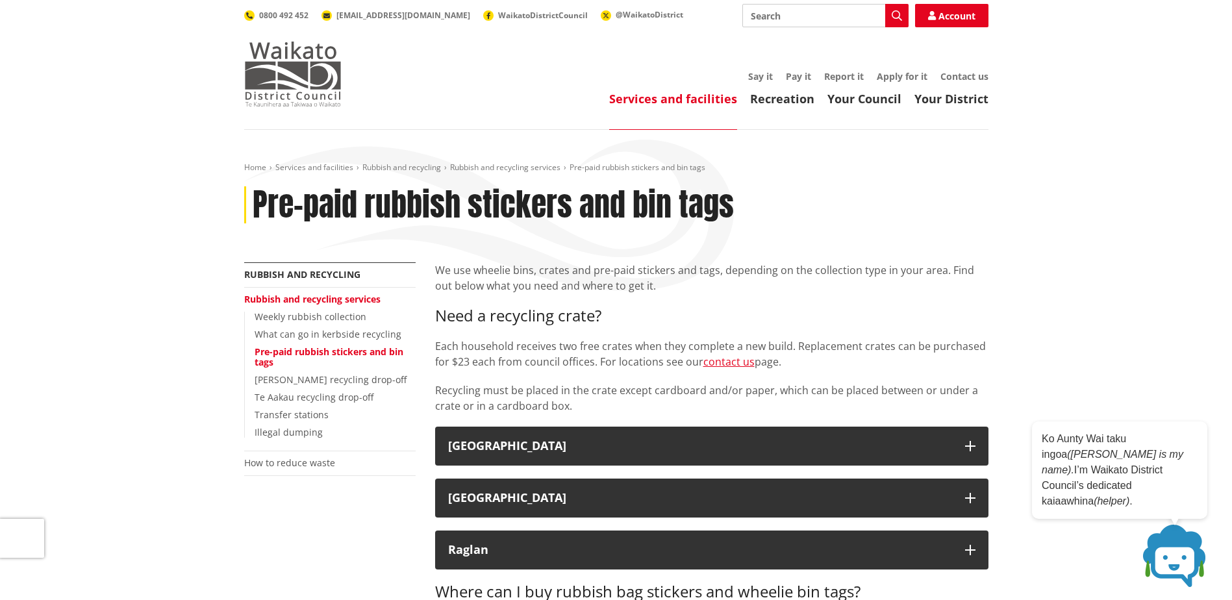
click at [305, 77] on img at bounding box center [292, 74] width 97 height 65
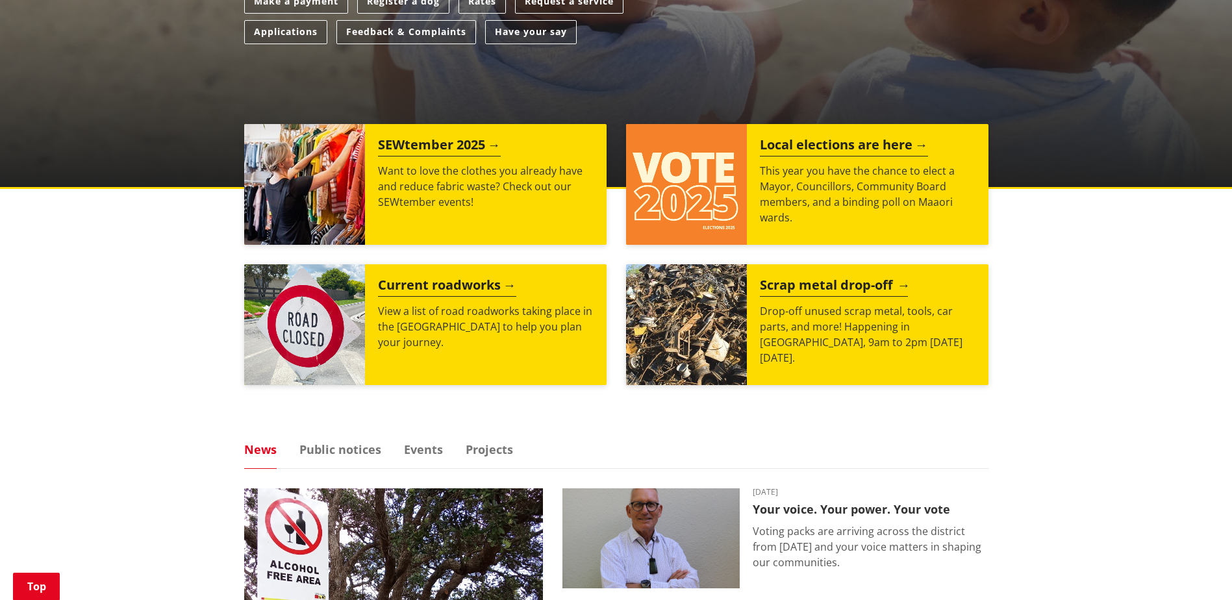
scroll to position [584, 0]
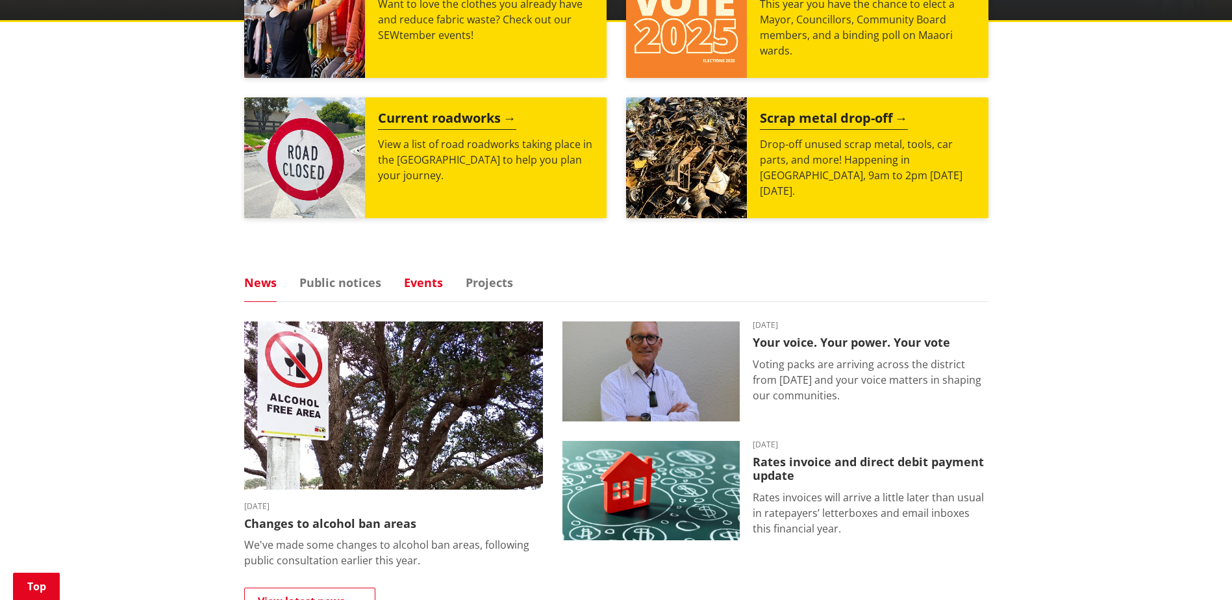
click at [426, 282] on link "Events" at bounding box center [423, 283] width 39 height 12
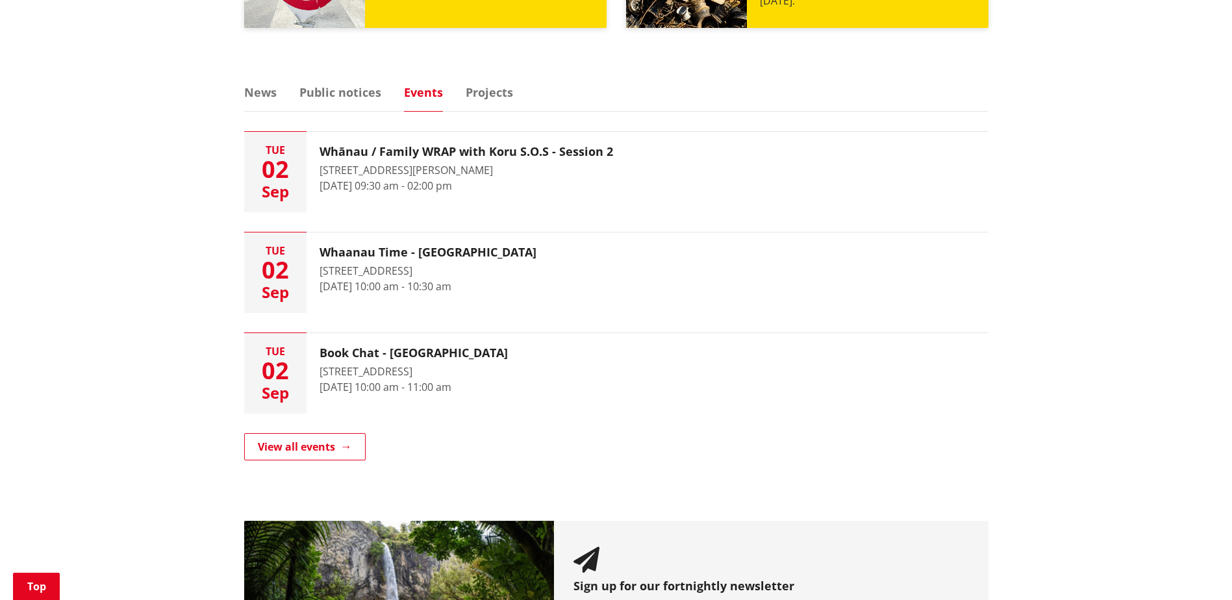
scroll to position [779, 0]
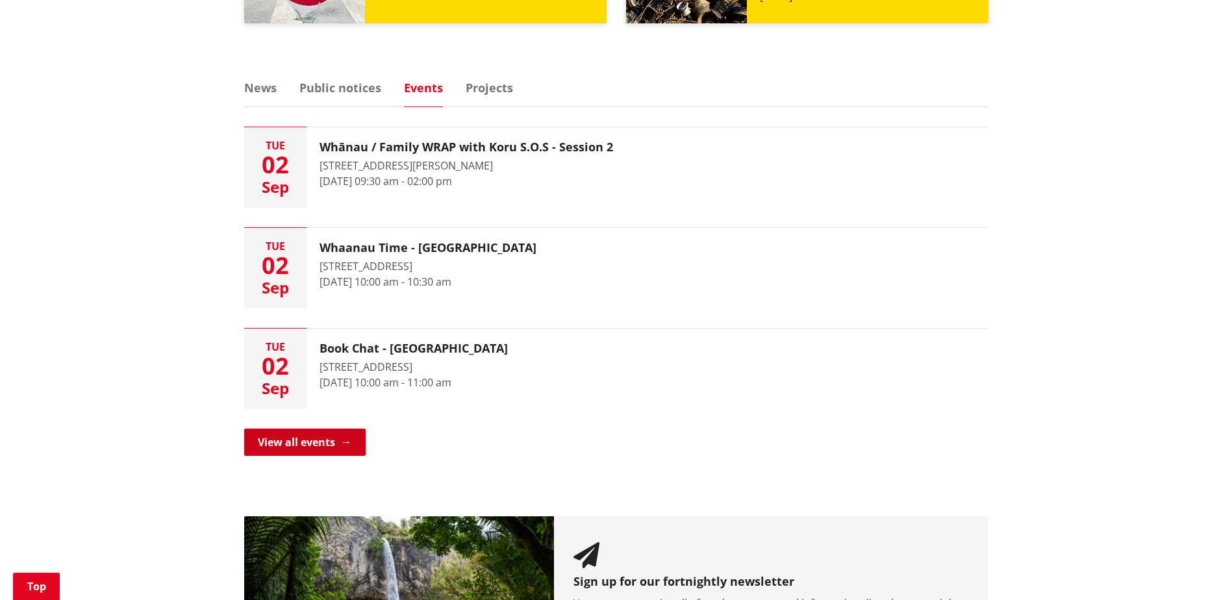
click at [284, 438] on link "View all events" at bounding box center [304, 442] width 121 height 27
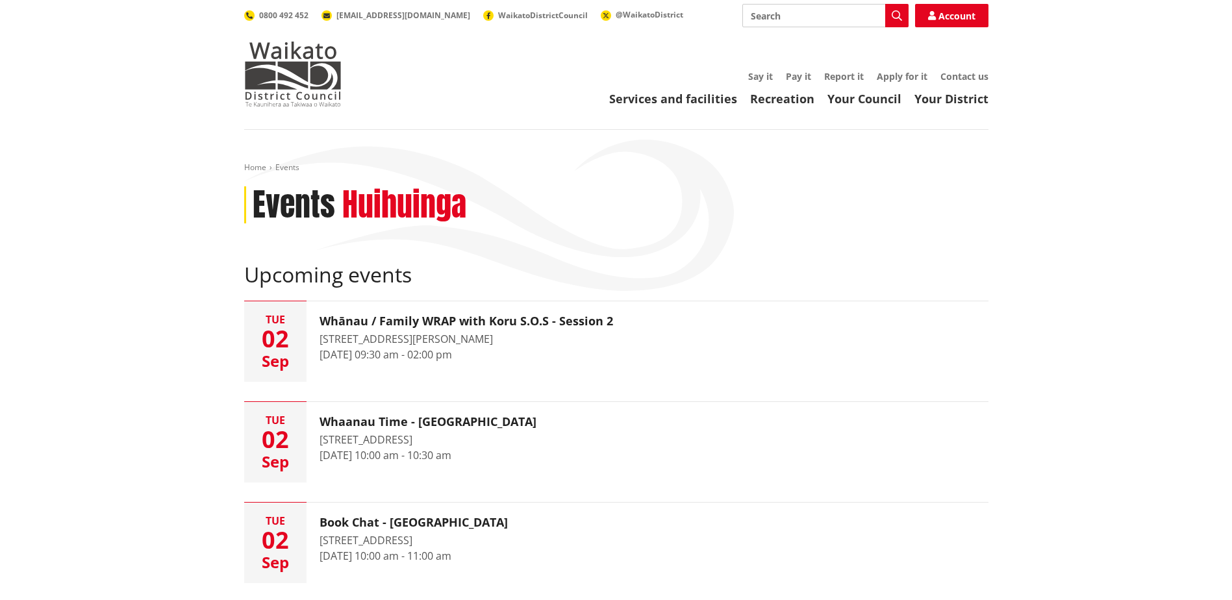
scroll to position [260, 0]
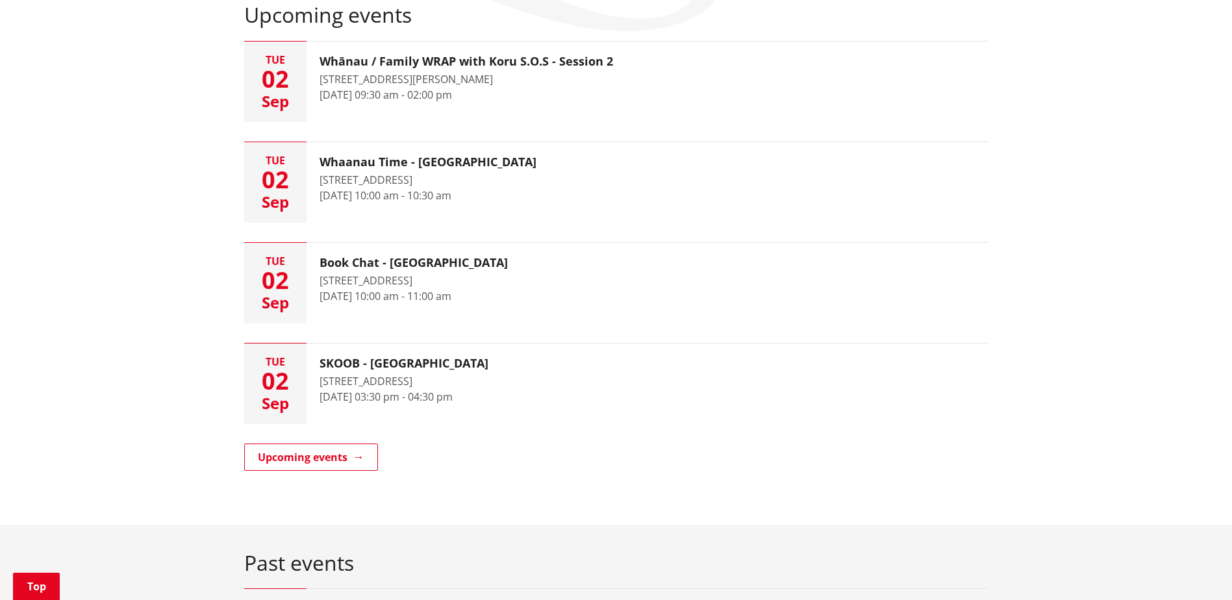
click at [309, 440] on div "Home Events Events [GEOGRAPHIC_DATA] Upcoming events [DATE] Whānau / Family WRA…" at bounding box center [616, 188] width 764 height 570
click at [313, 453] on link "Upcoming events" at bounding box center [311, 456] width 134 height 27
